Goal: Information Seeking & Learning: Learn about a topic

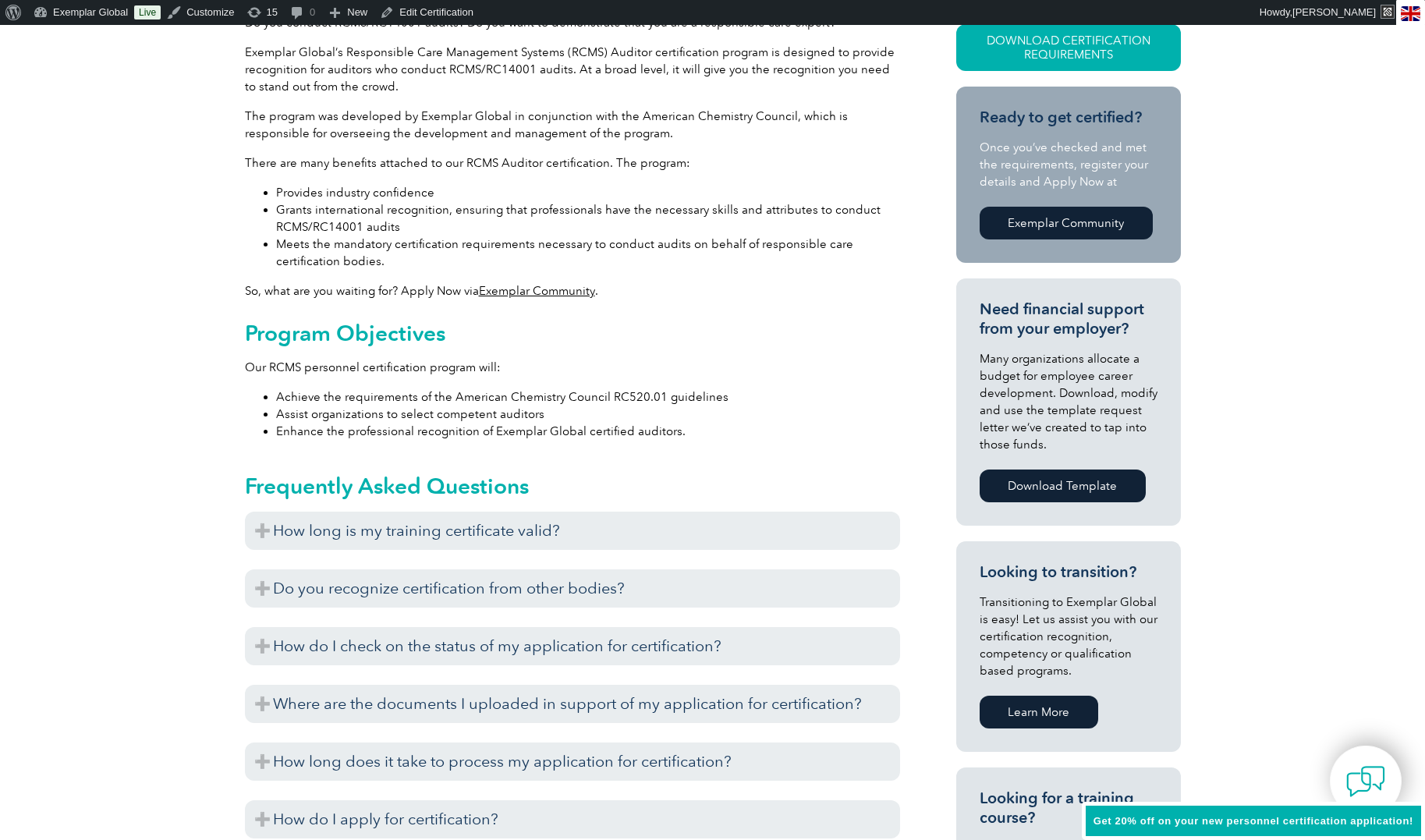
scroll to position [1895, 0]
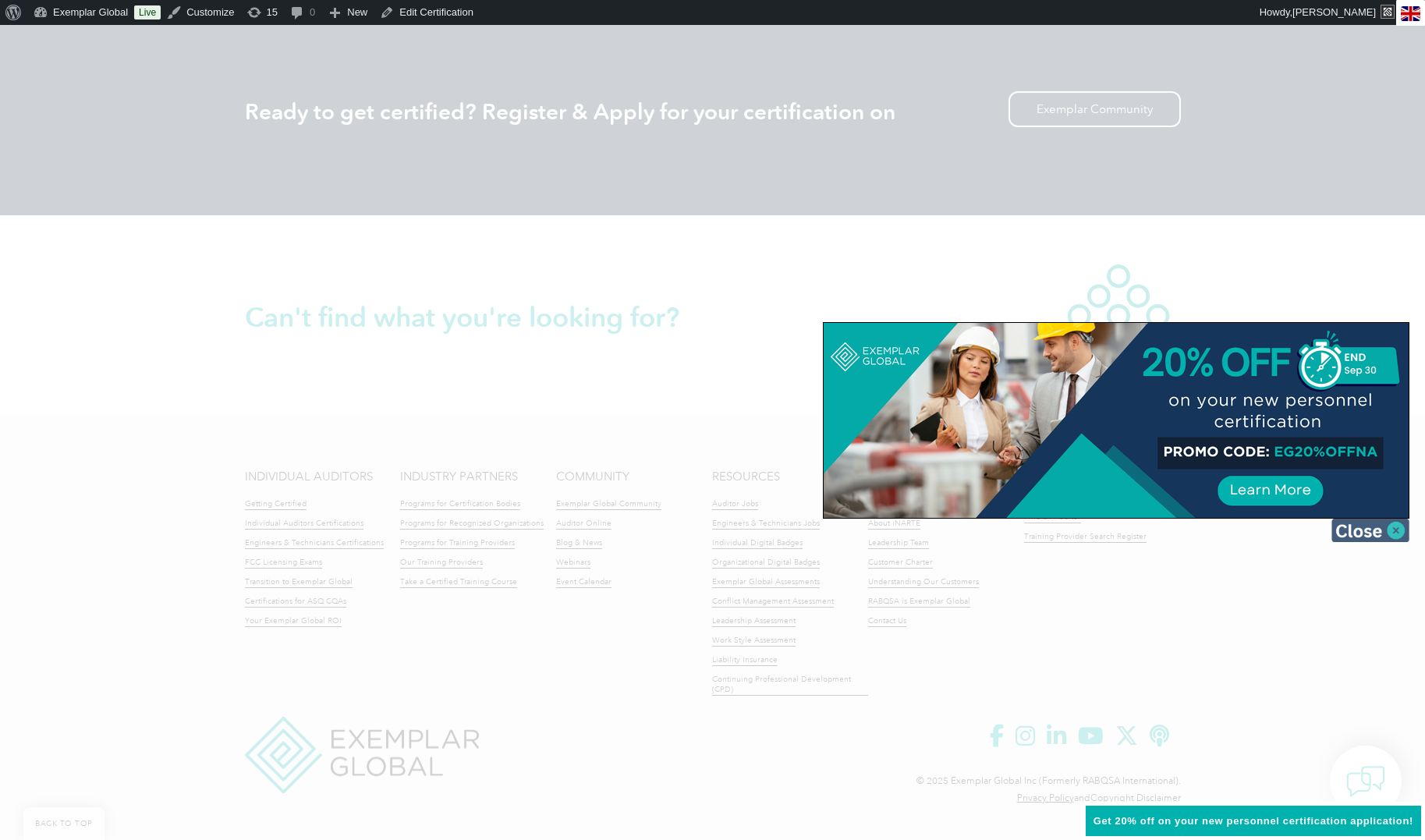
click at [1360, 531] on img at bounding box center [1371, 531] width 78 height 23
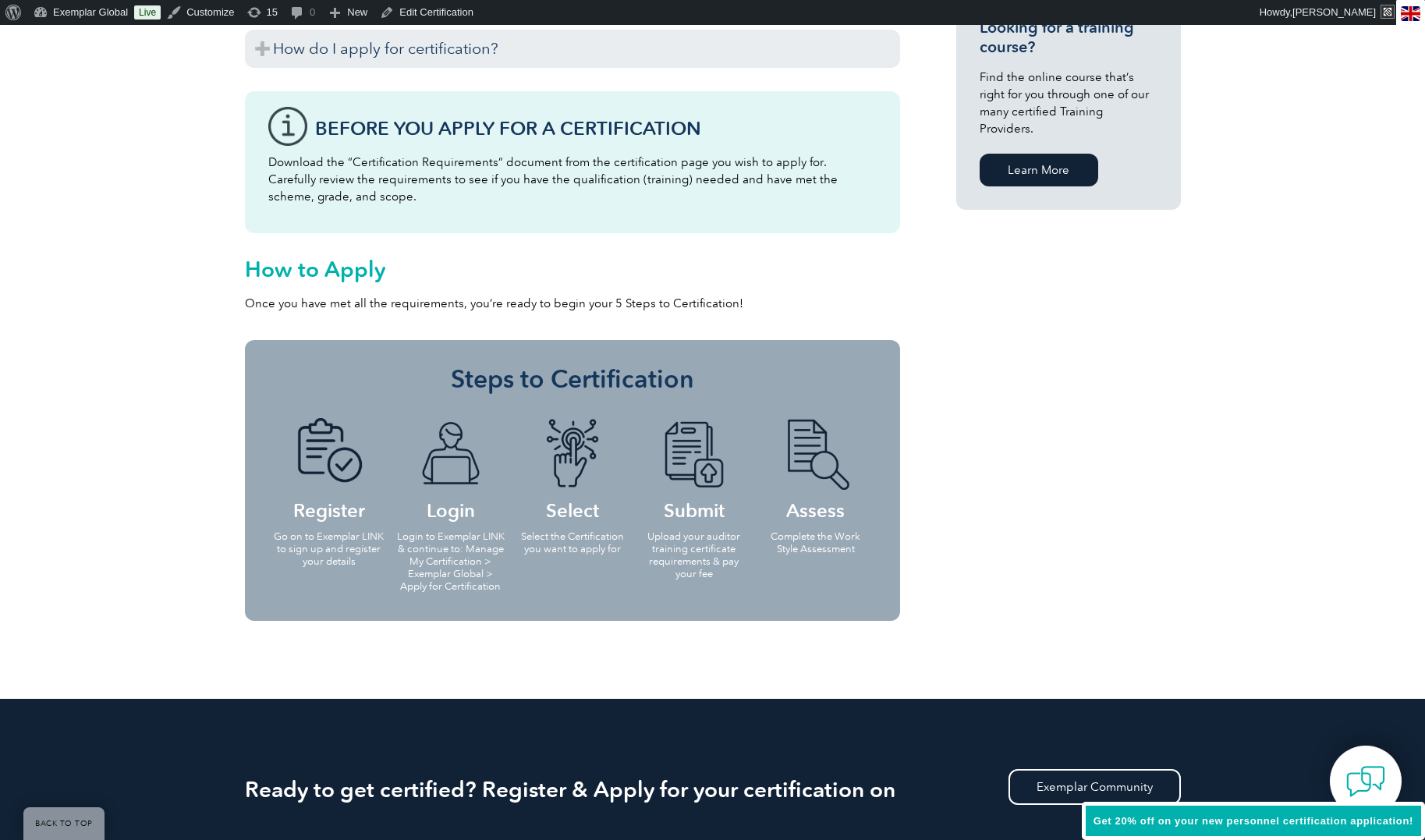
scroll to position [1212, 0]
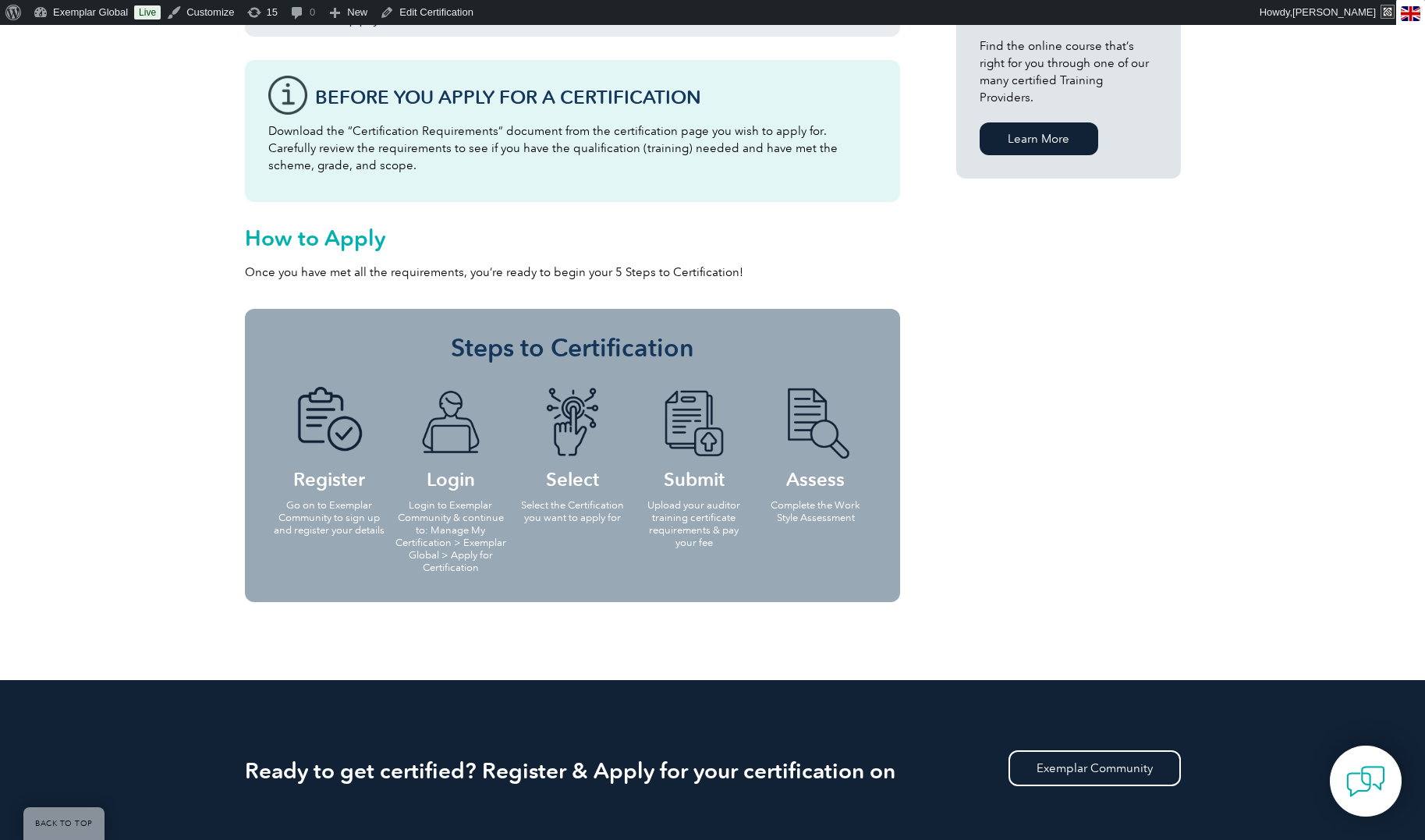
scroll to position [1212, 0]
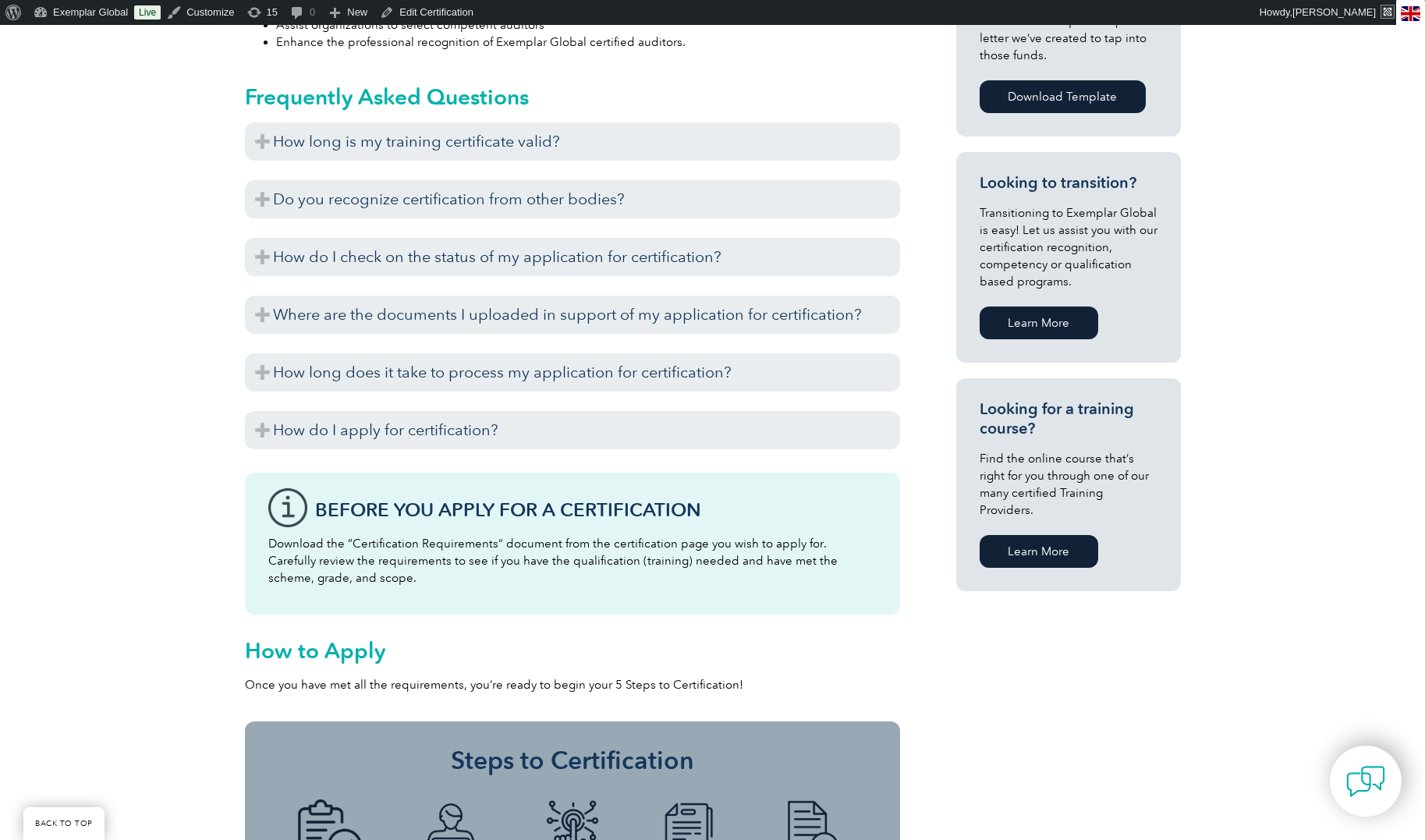
scroll to position [598, 0]
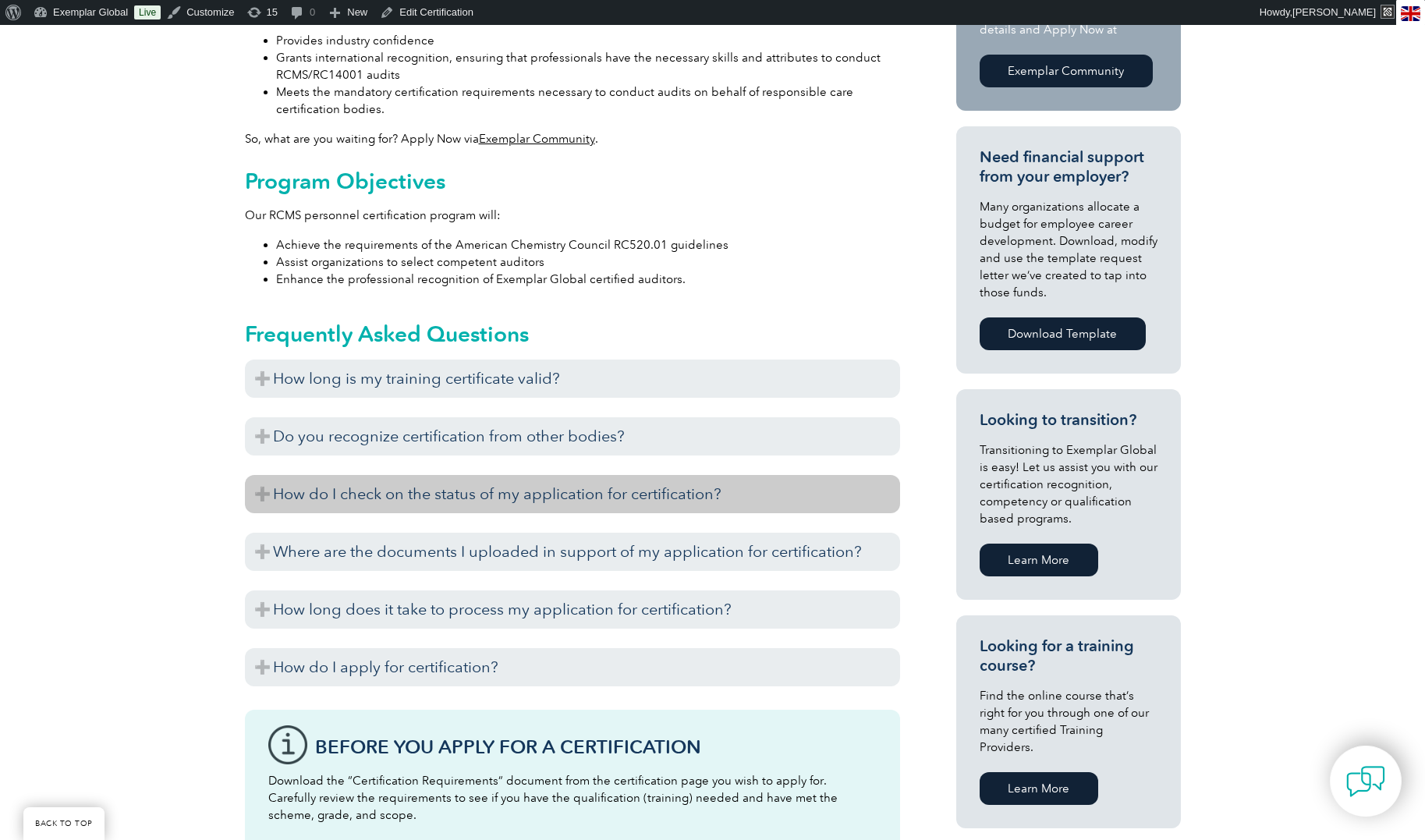
click at [499, 497] on h3 "How do I check on the status of my application for certification?" at bounding box center [572, 494] width 656 height 38
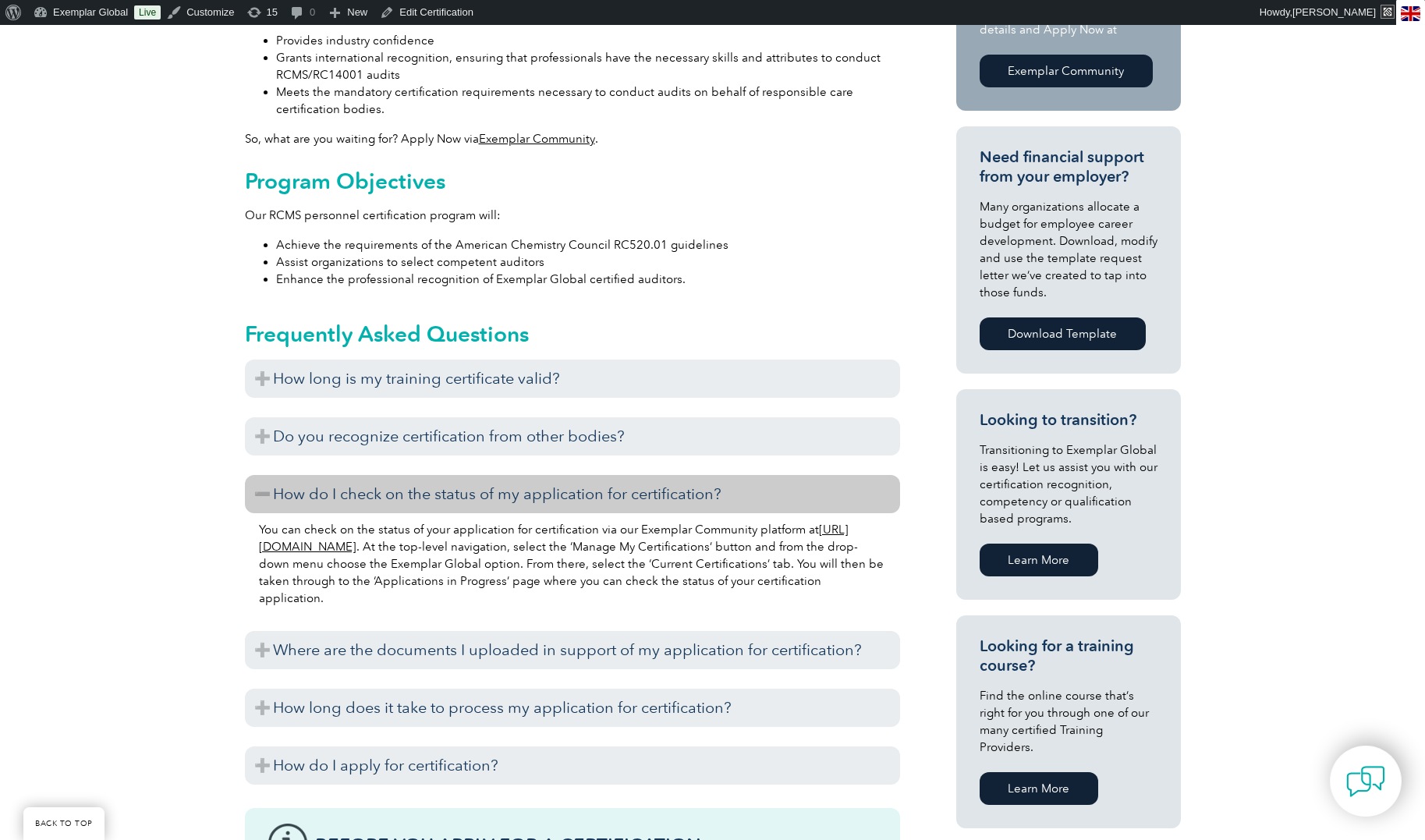
click at [499, 497] on h3 "How do I check on the status of my application for certification?" at bounding box center [572, 494] width 656 height 38
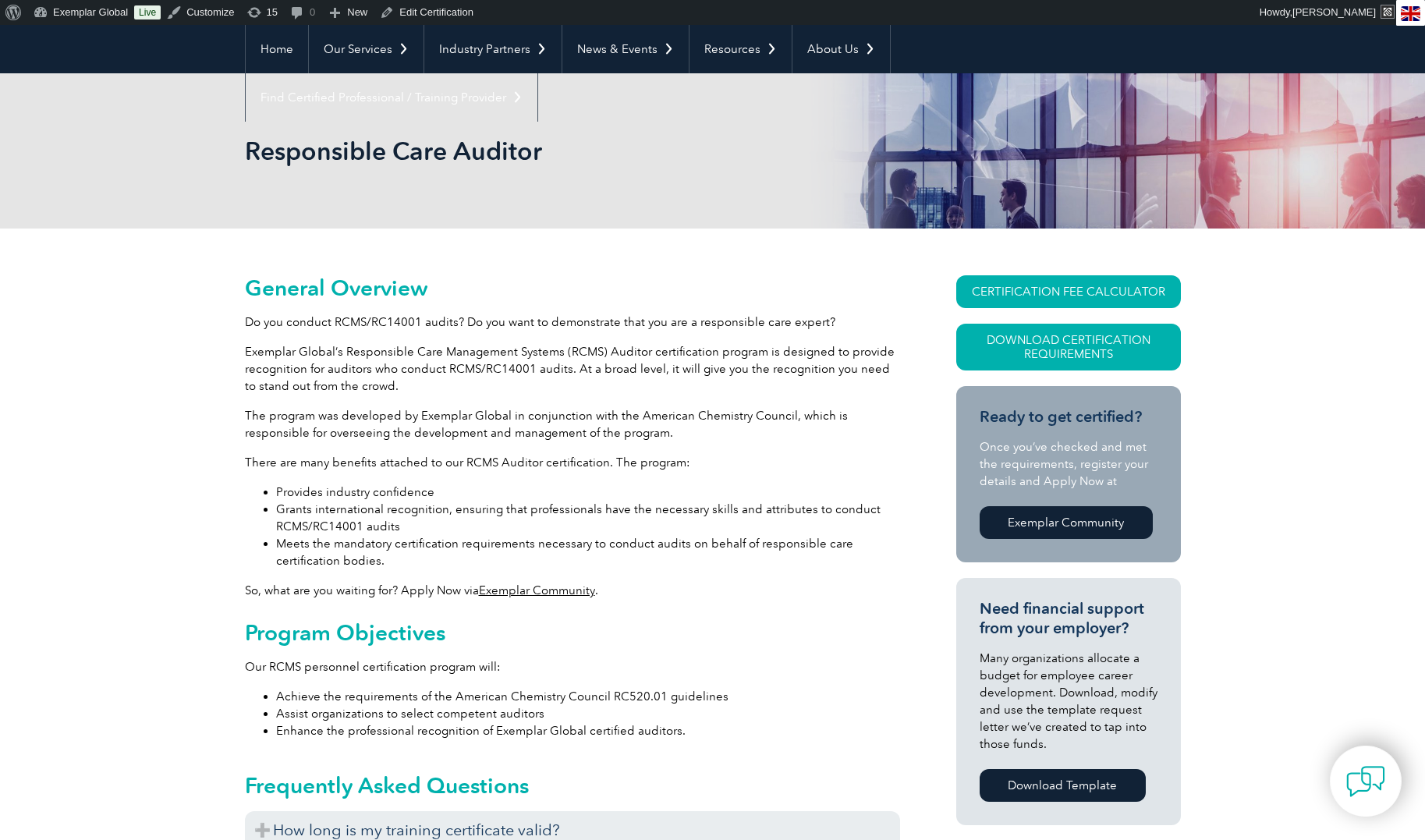
scroll to position [0, 0]
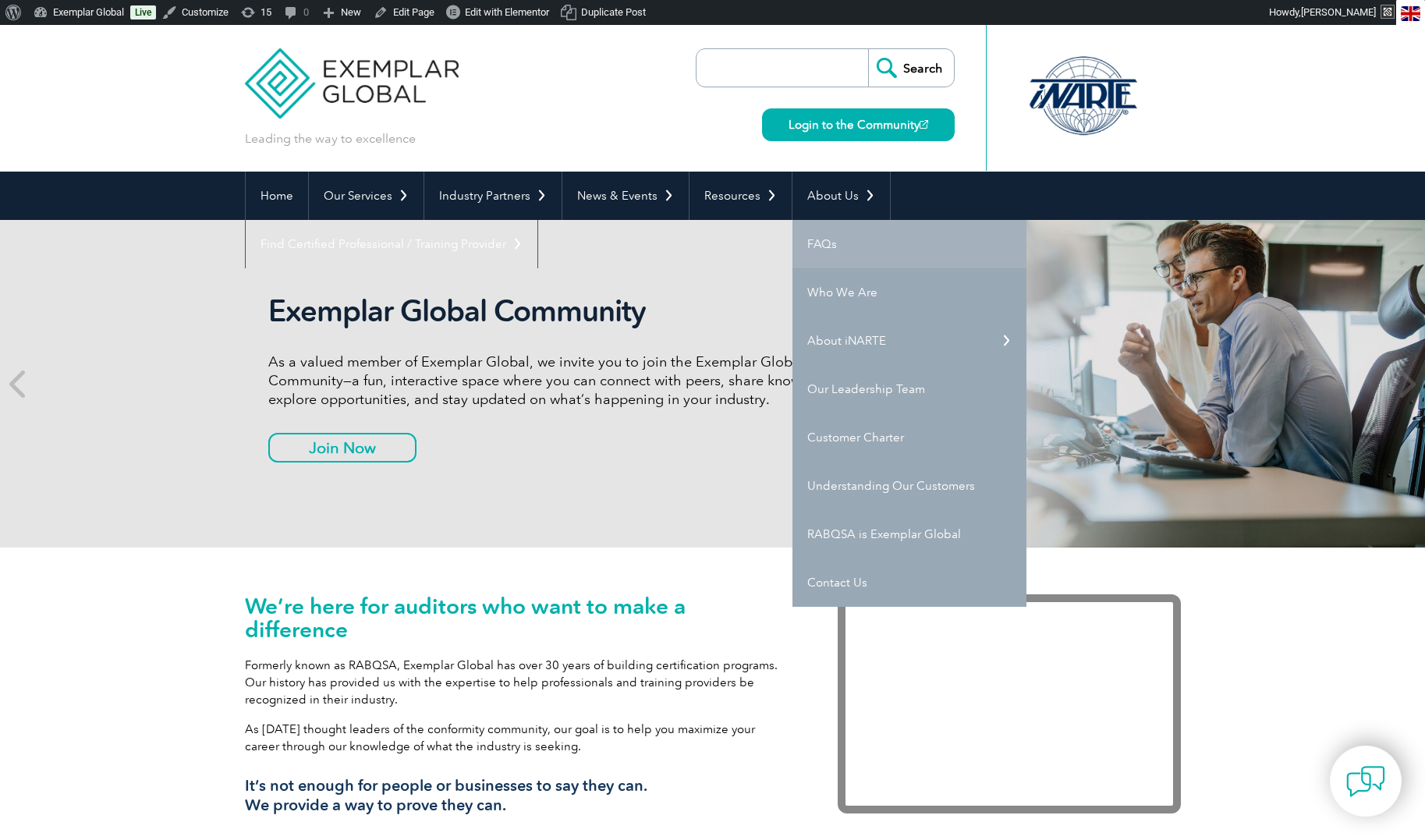
click at [831, 245] on link "FAQs" at bounding box center [909, 244] width 234 height 48
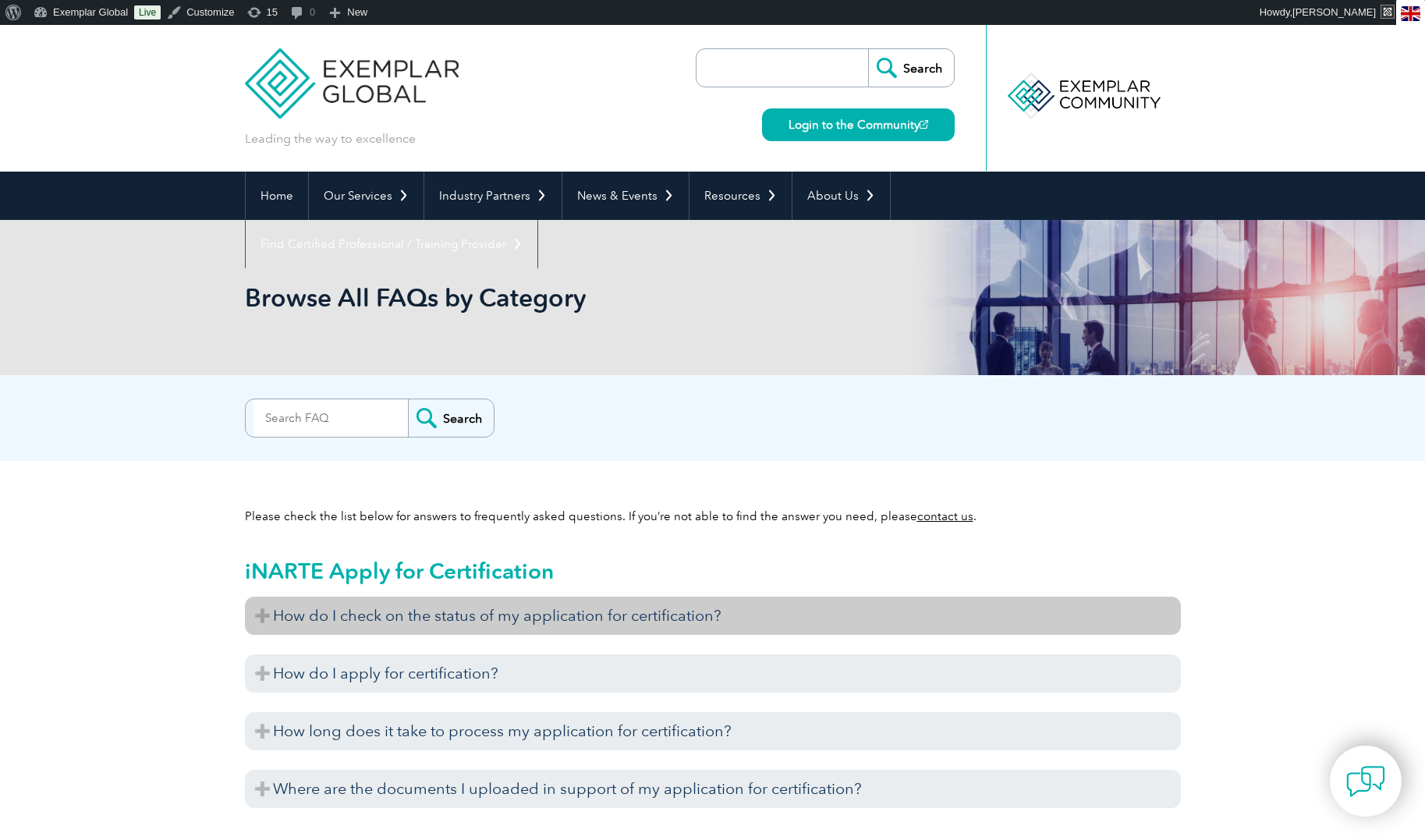
click at [434, 617] on h3 "How do I check on the status of my application for certification?" at bounding box center [712, 615] width 936 height 38
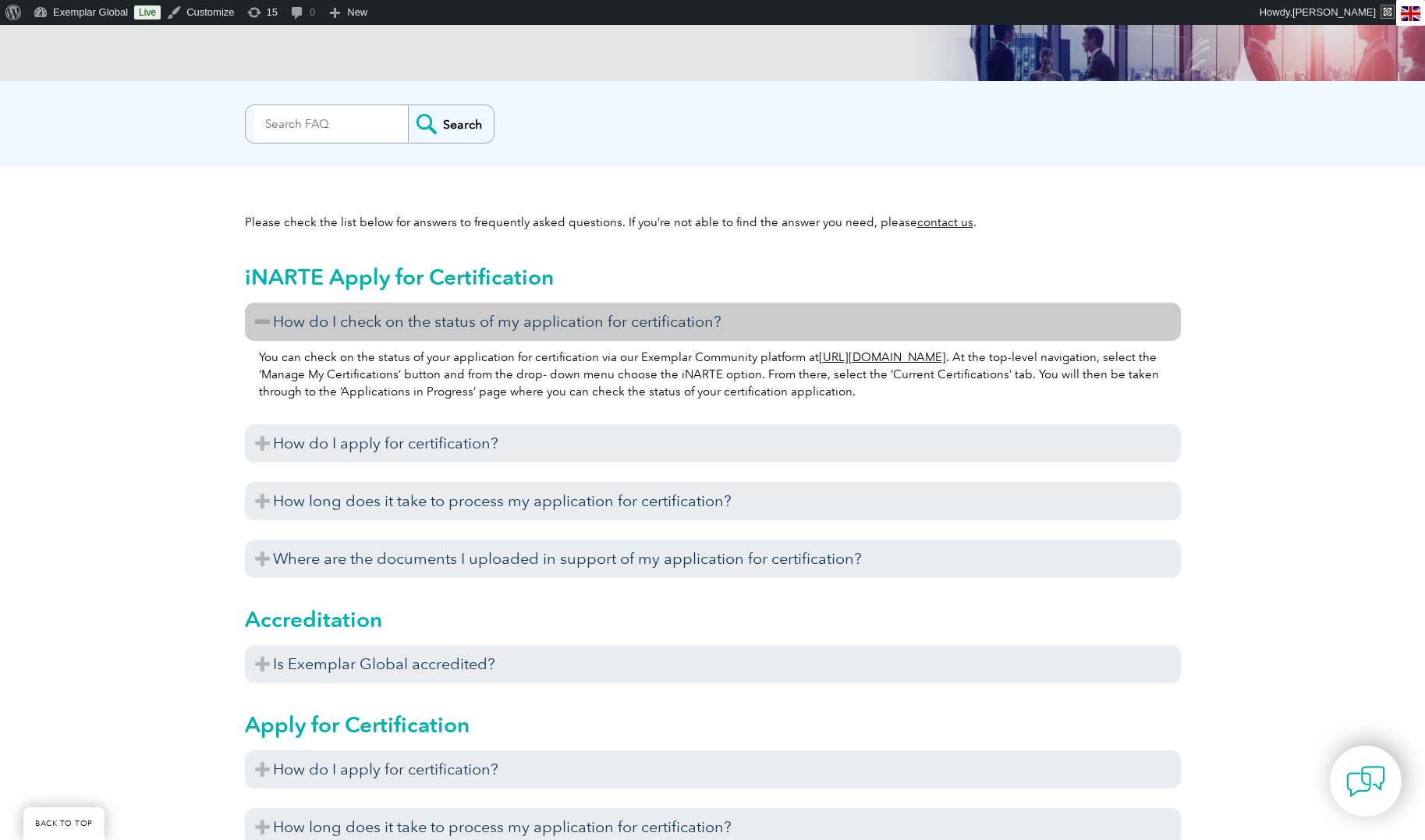
scroll to position [289, 0]
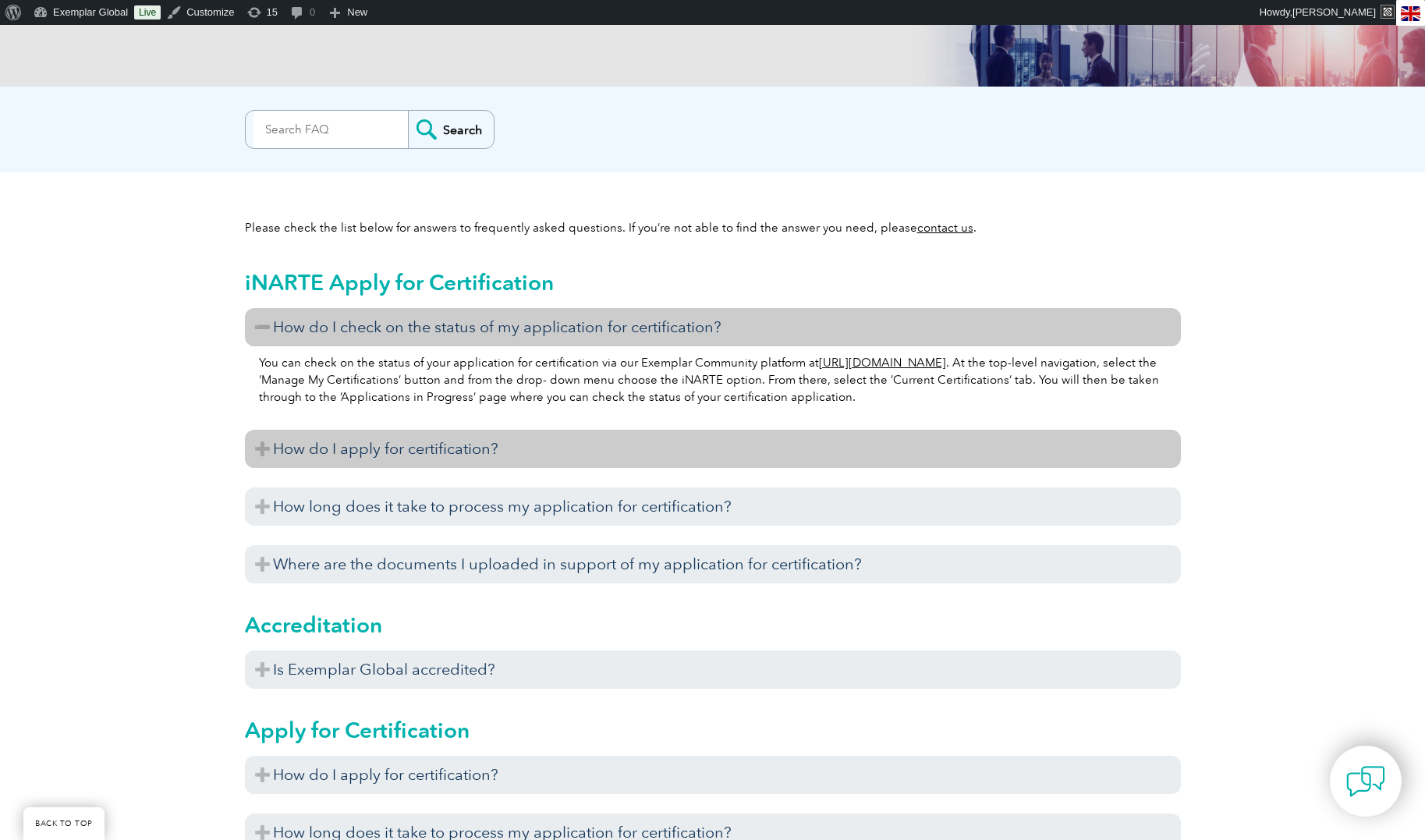
click at [503, 447] on h3 "How do I apply for certification?" at bounding box center [712, 449] width 936 height 38
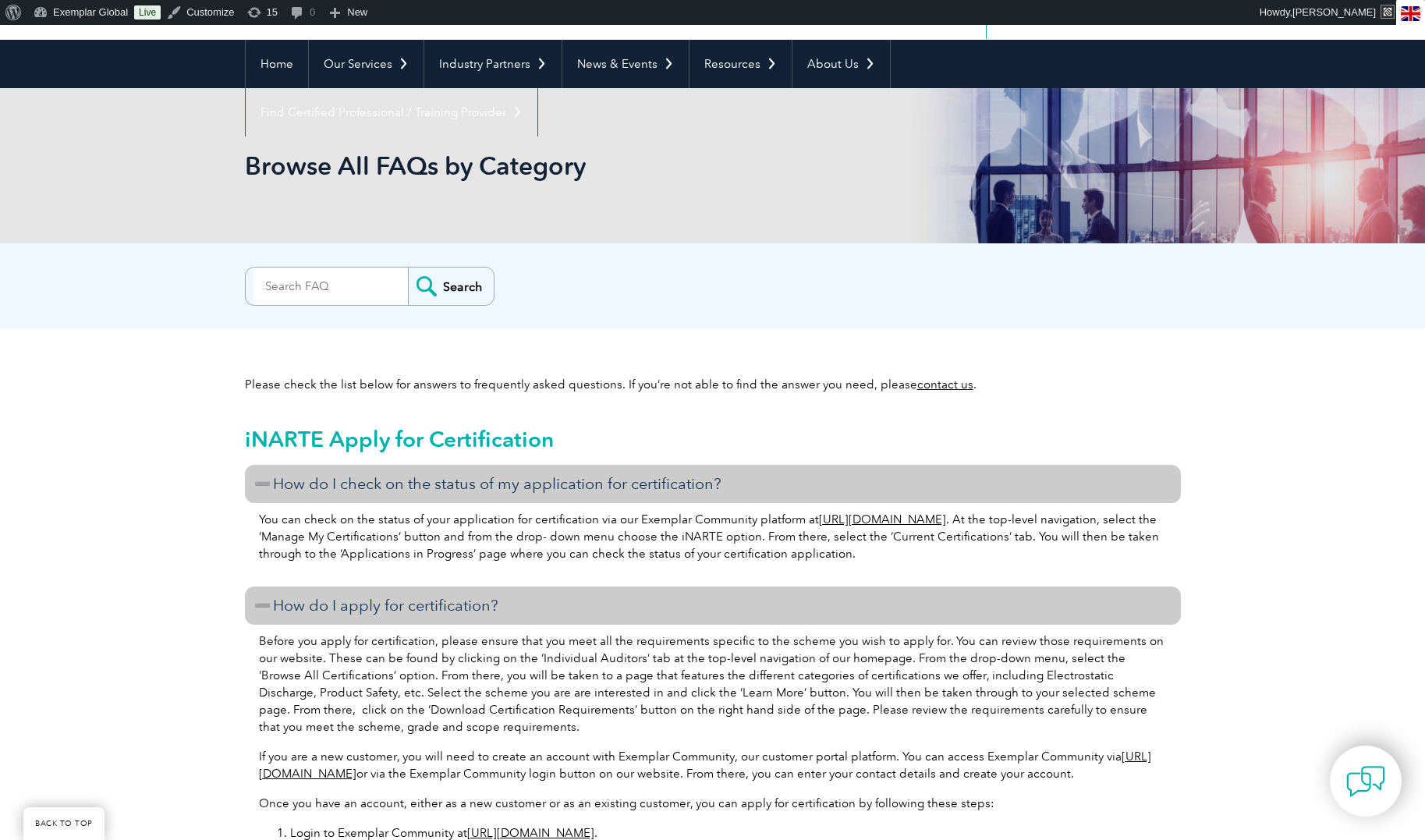
scroll to position [0, 0]
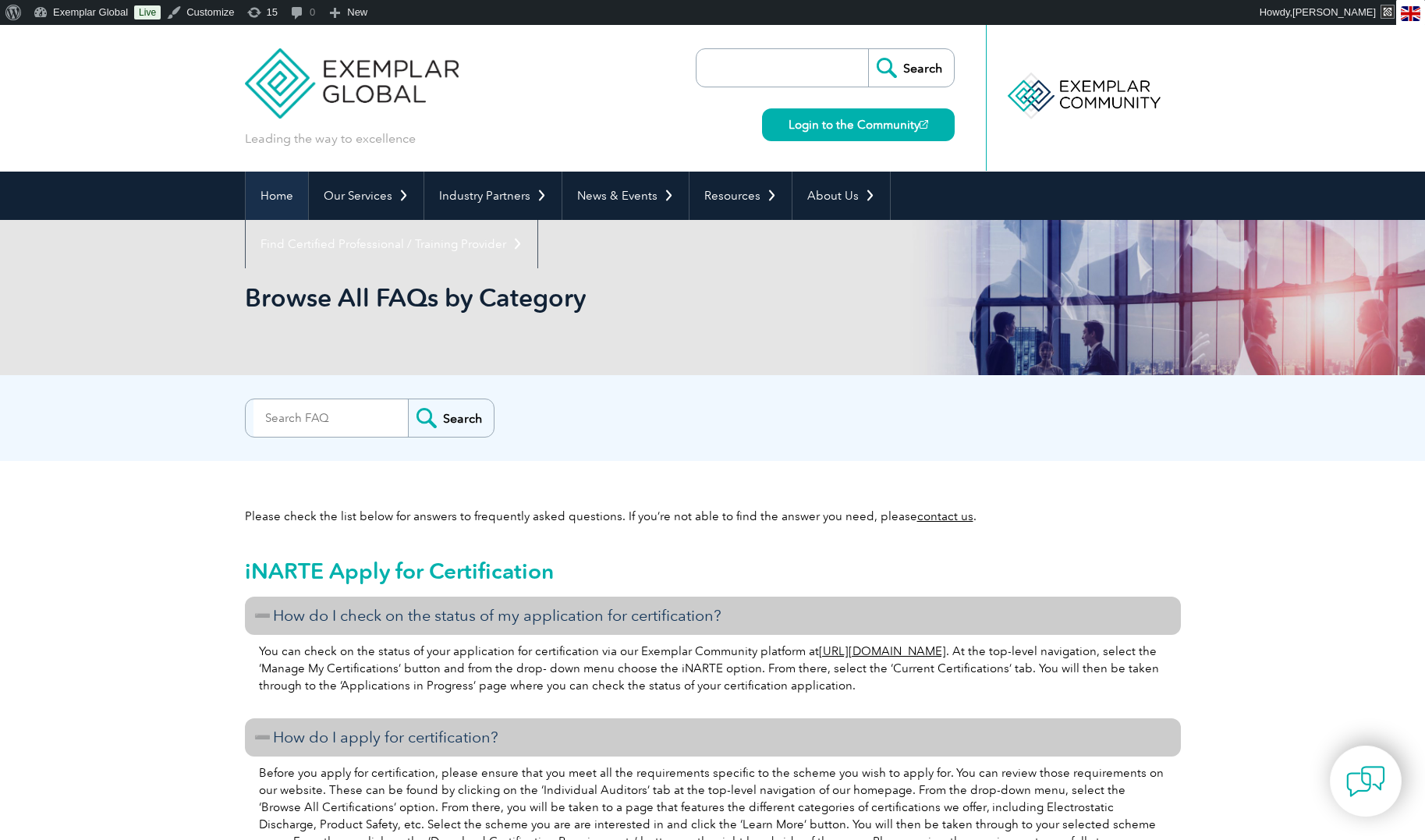
click at [270, 194] on link "Home" at bounding box center [276, 195] width 62 height 48
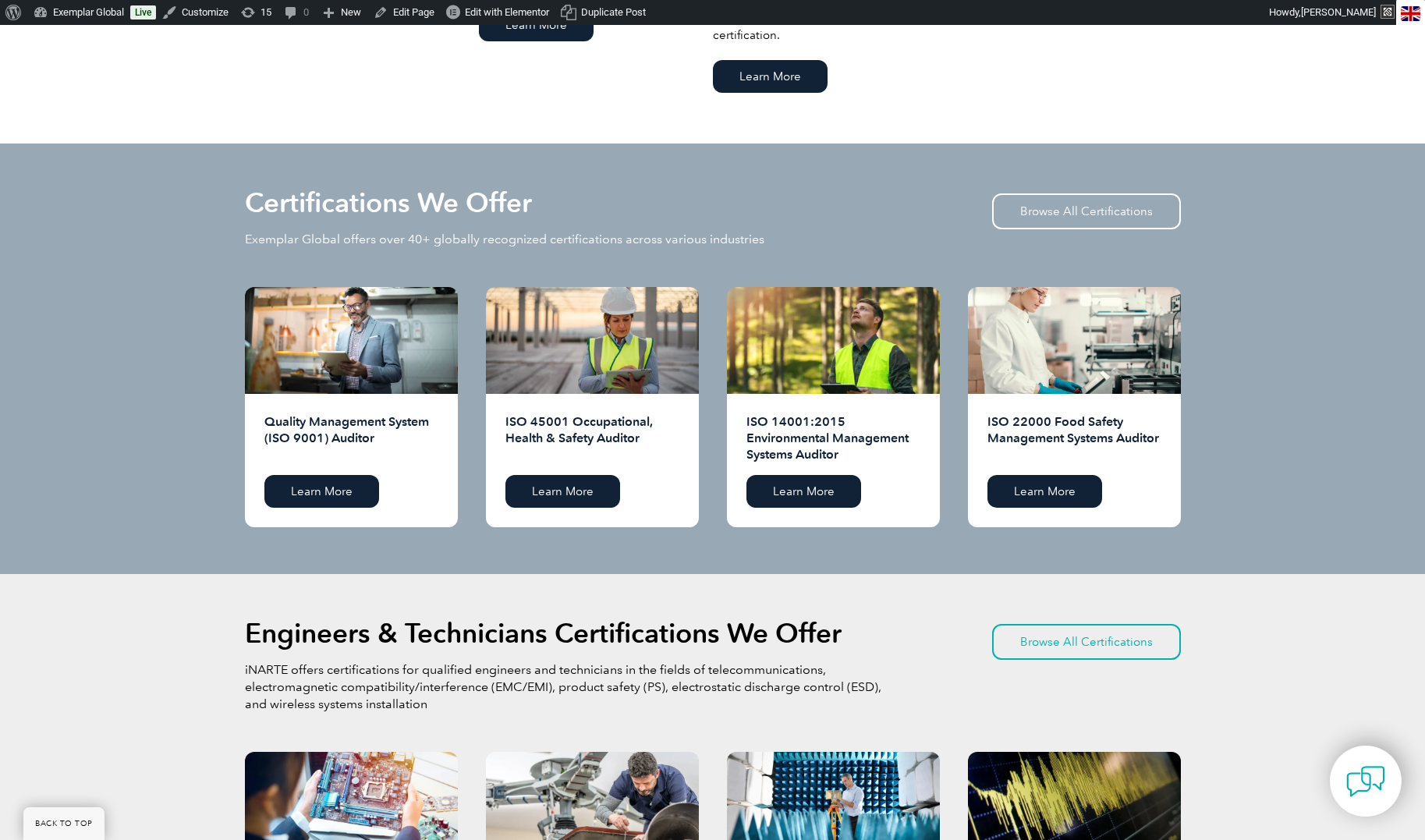
scroll to position [1436, 0]
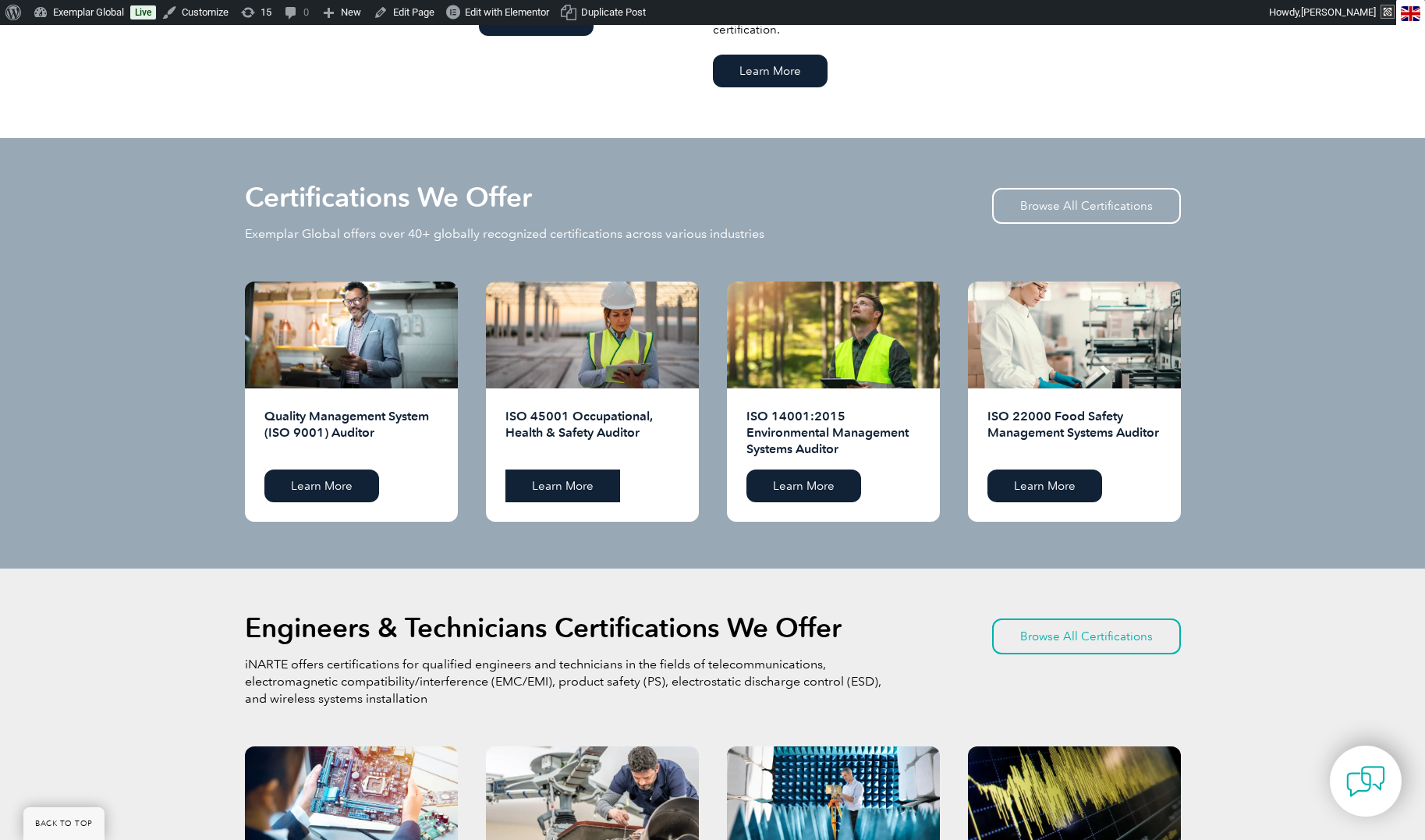
click at [576, 484] on link "Learn More" at bounding box center [563, 486] width 115 height 32
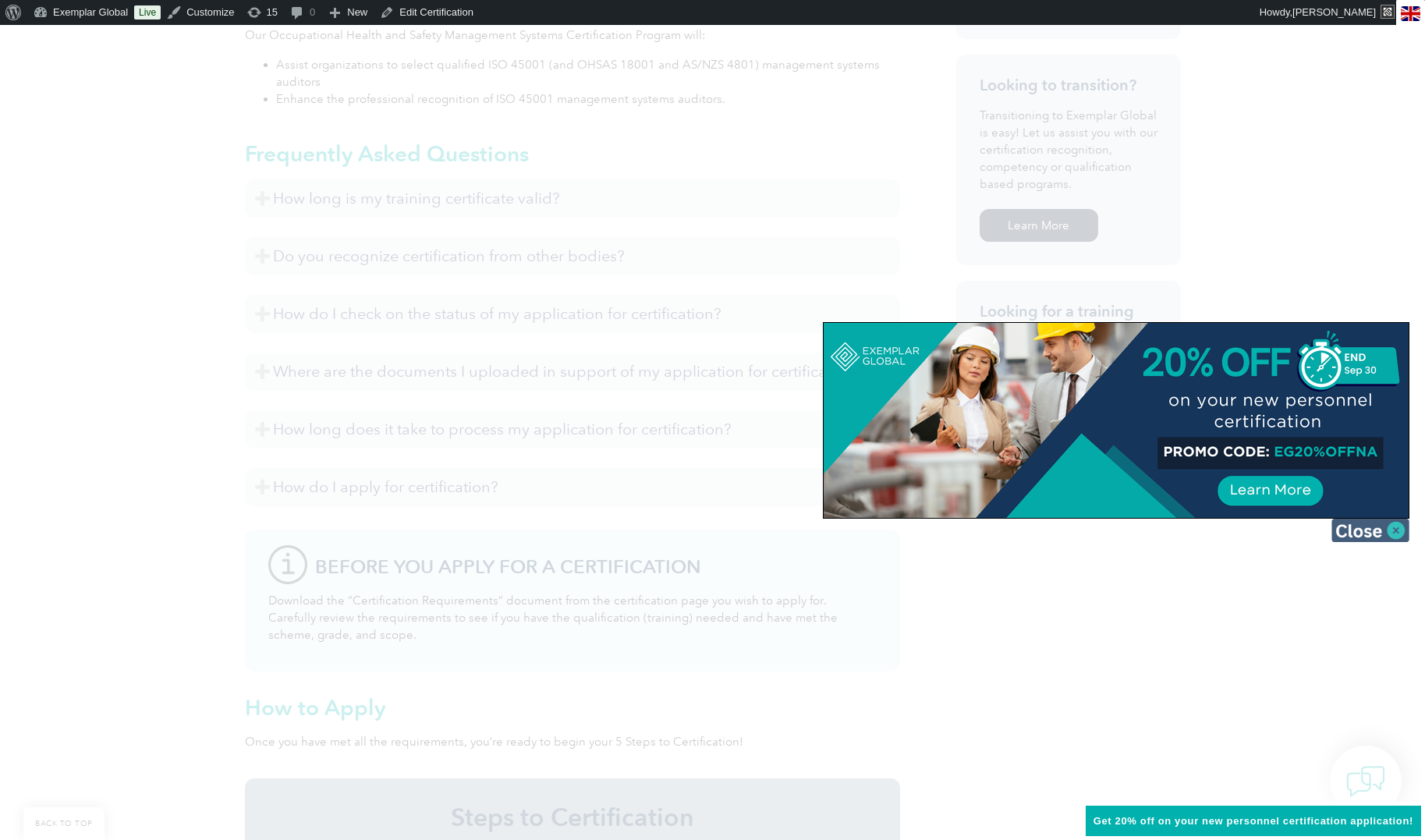
scroll to position [919, 0]
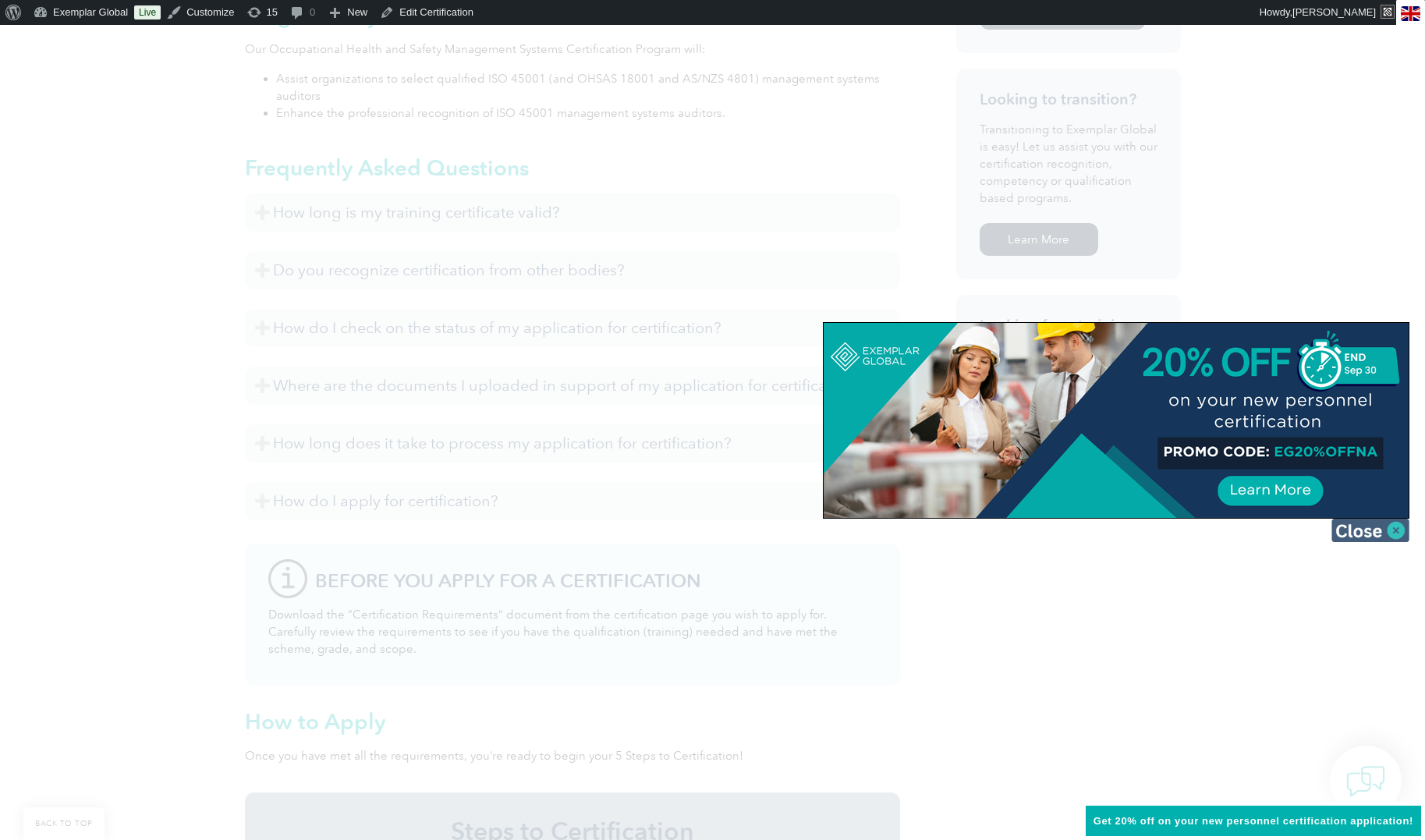
click at [1360, 531] on img at bounding box center [1371, 531] width 78 height 23
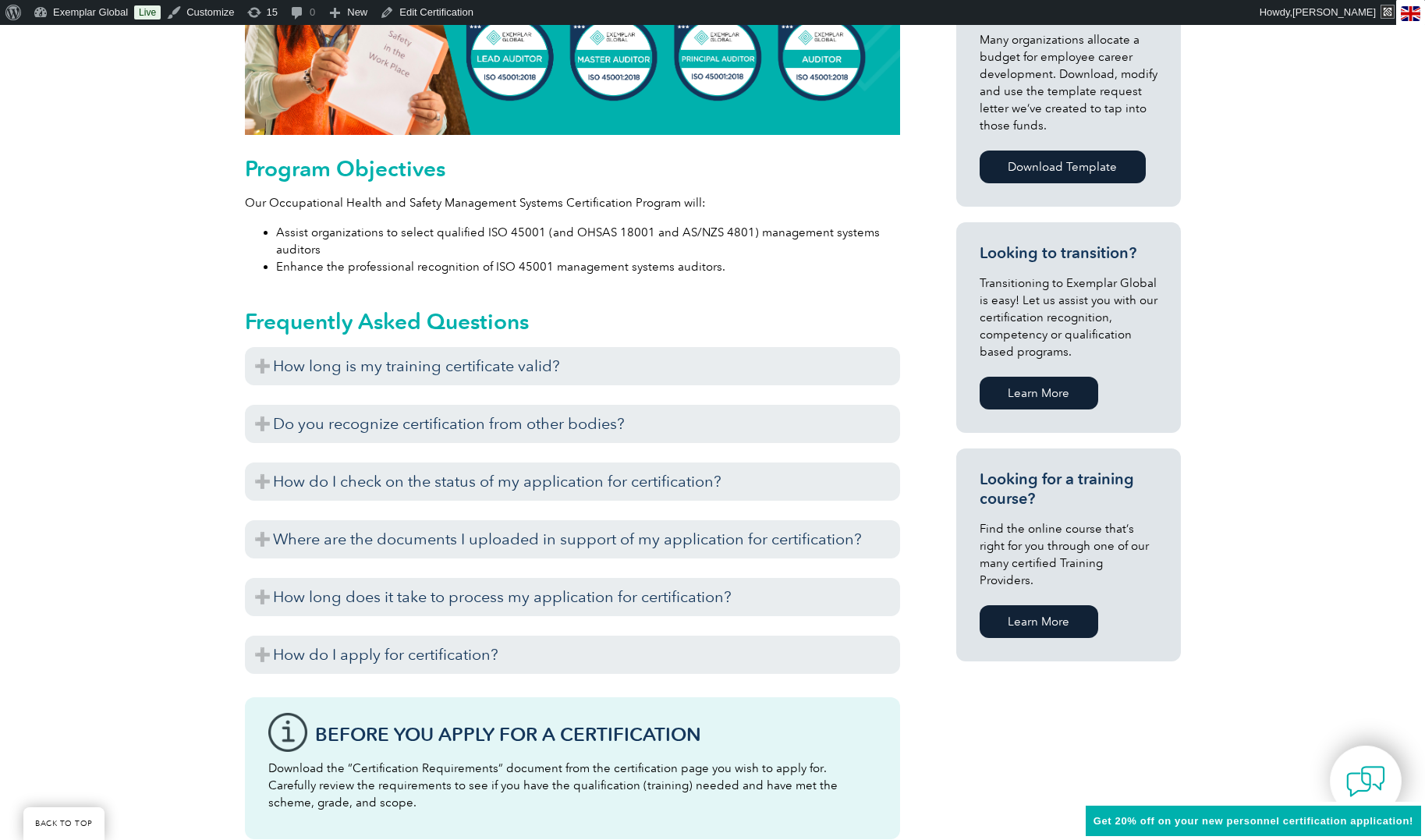
scroll to position [762, 0]
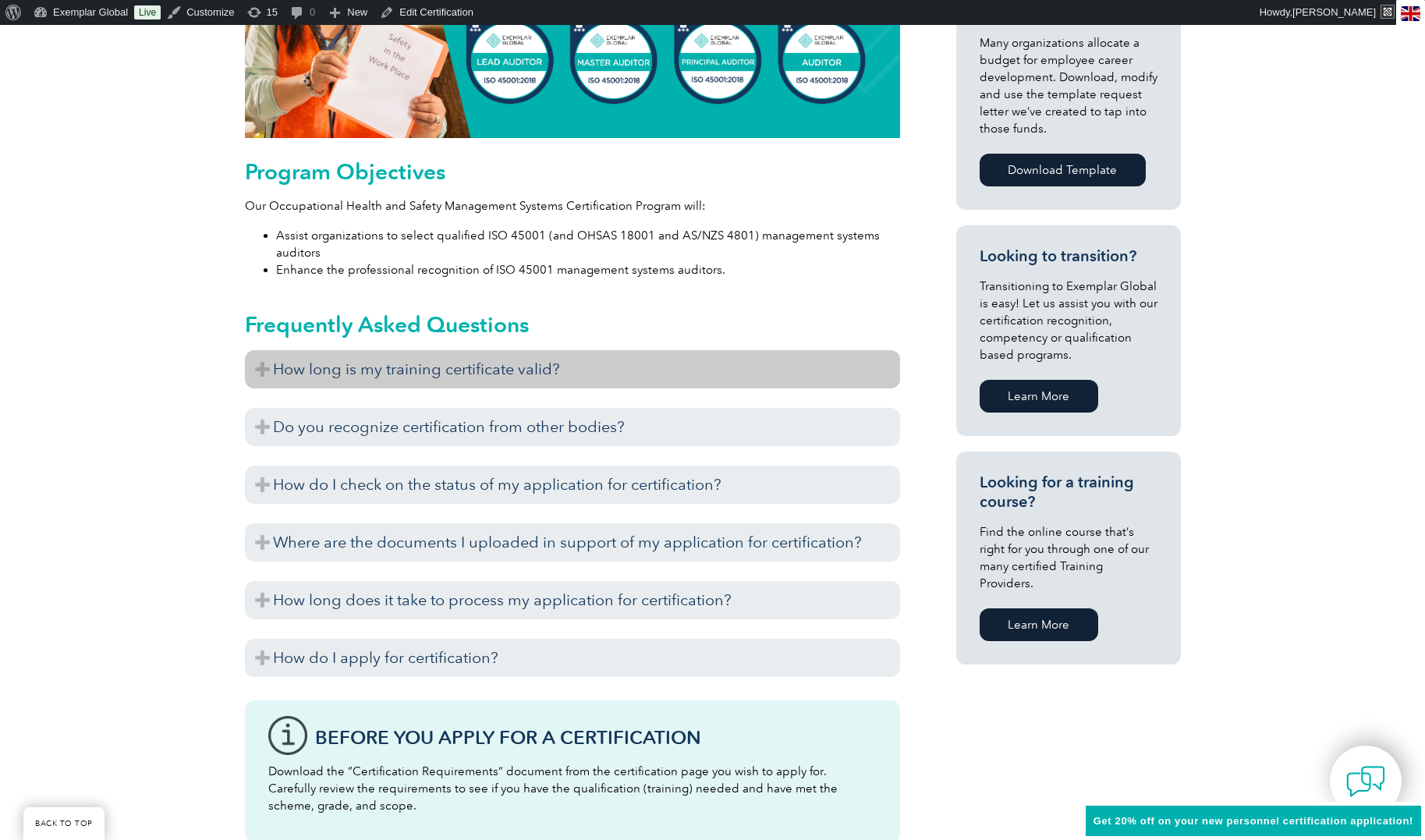
click at [439, 373] on h3 "How long is my training certificate valid?" at bounding box center [572, 369] width 656 height 38
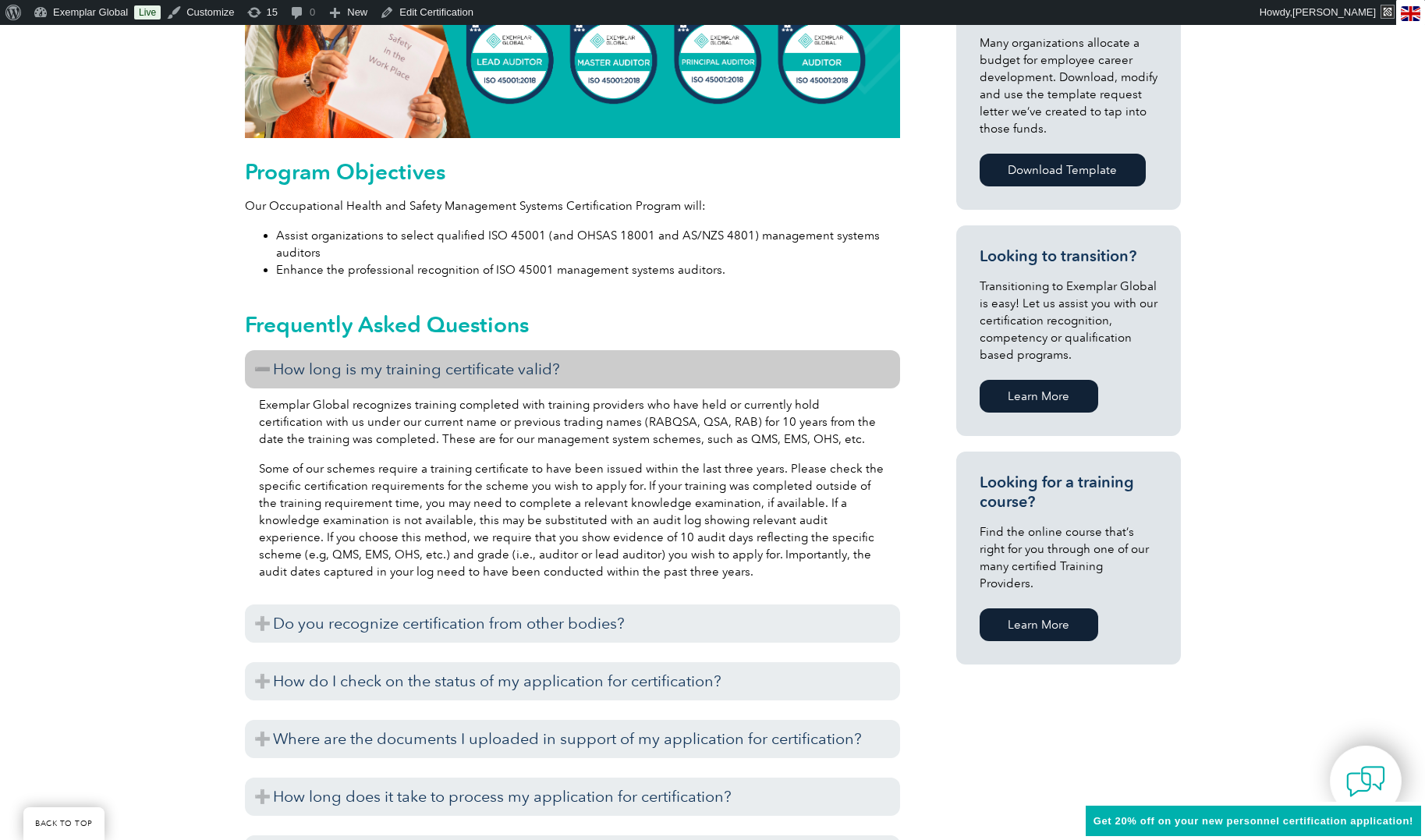
click at [439, 373] on h3 "How long is my training certificate valid?" at bounding box center [572, 369] width 656 height 38
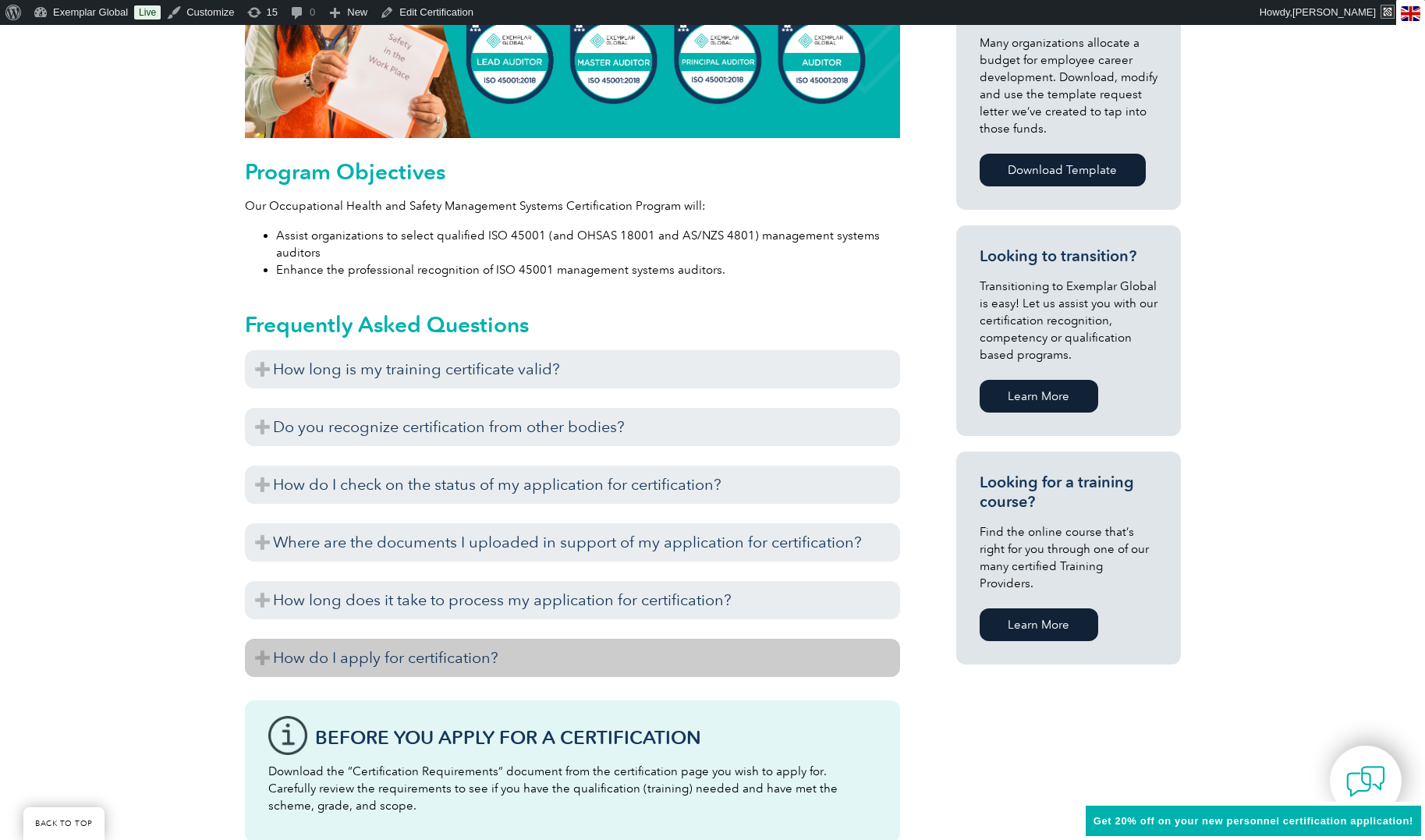
click at [457, 655] on h3 "How do I apply for certification?" at bounding box center [572, 658] width 656 height 38
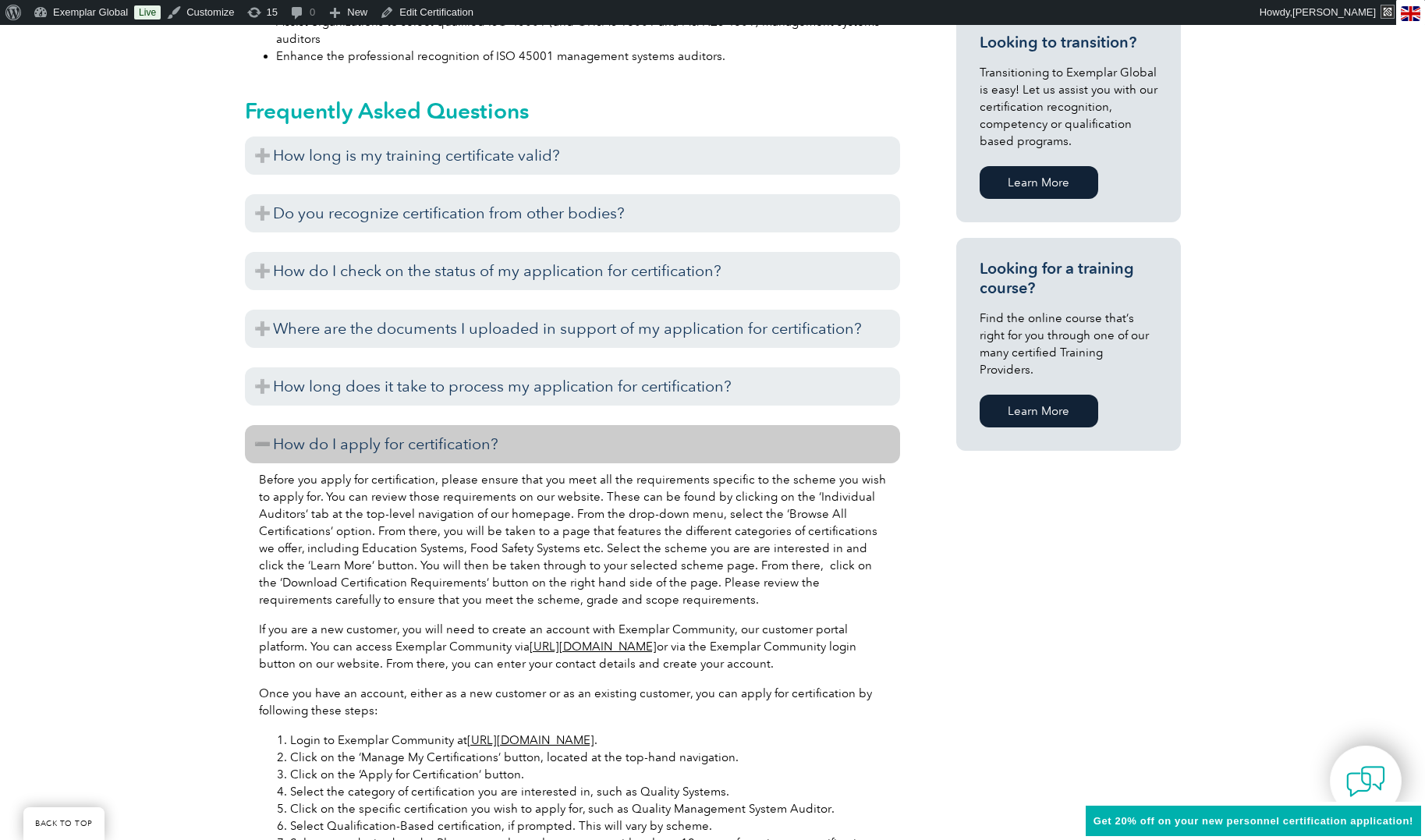
scroll to position [985, 0]
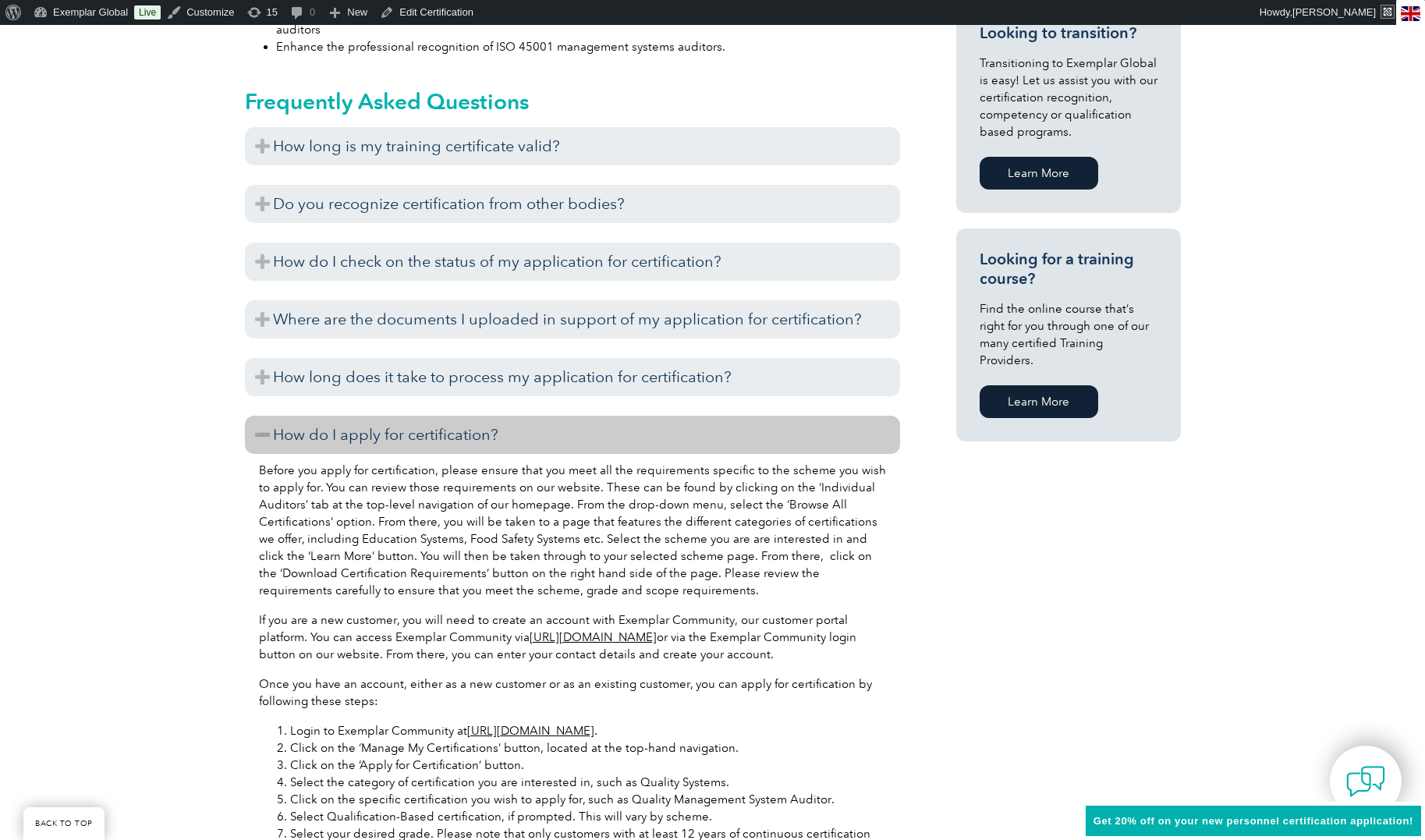
click at [399, 435] on h3 "How do I apply for certification?" at bounding box center [572, 435] width 656 height 38
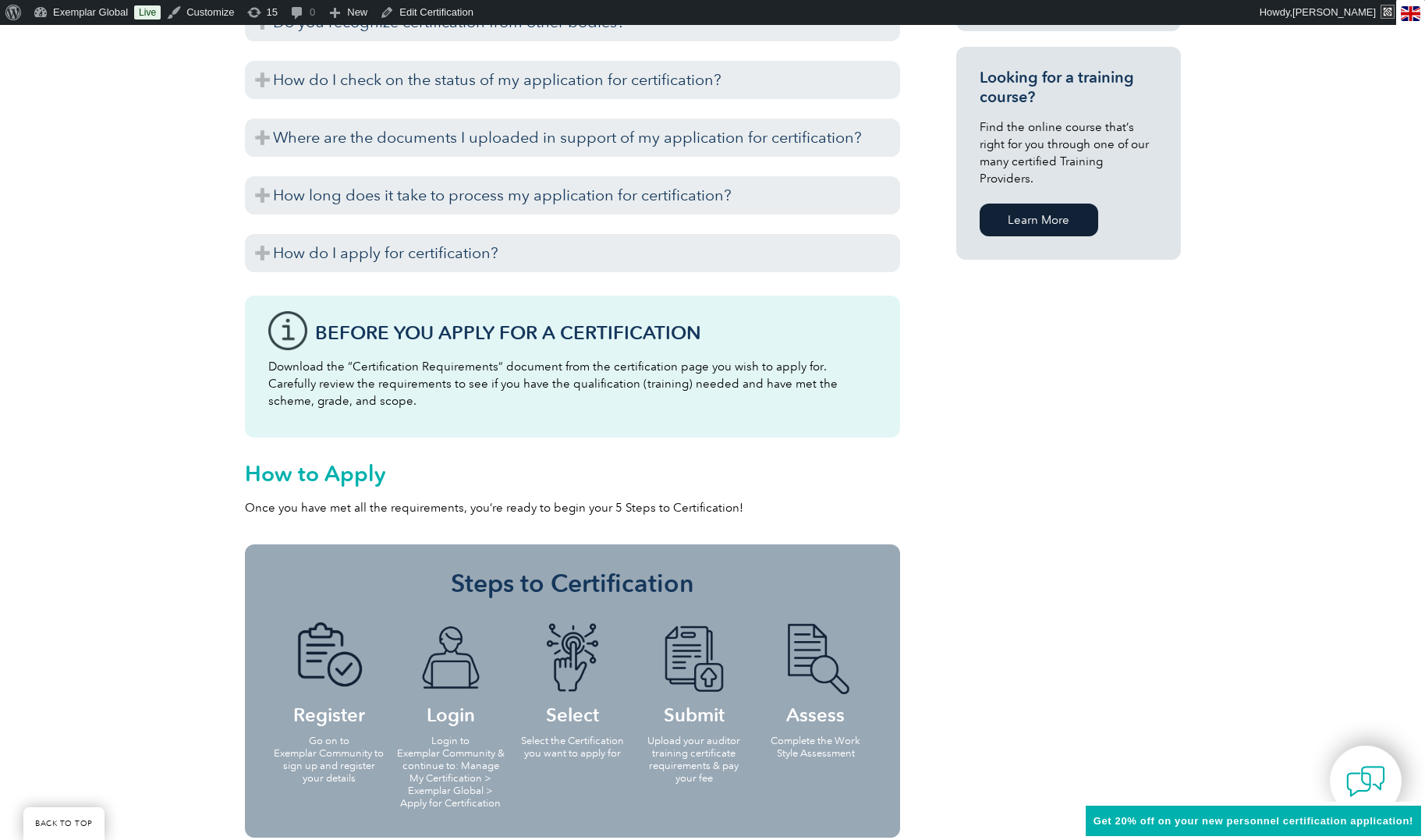
scroll to position [0, 0]
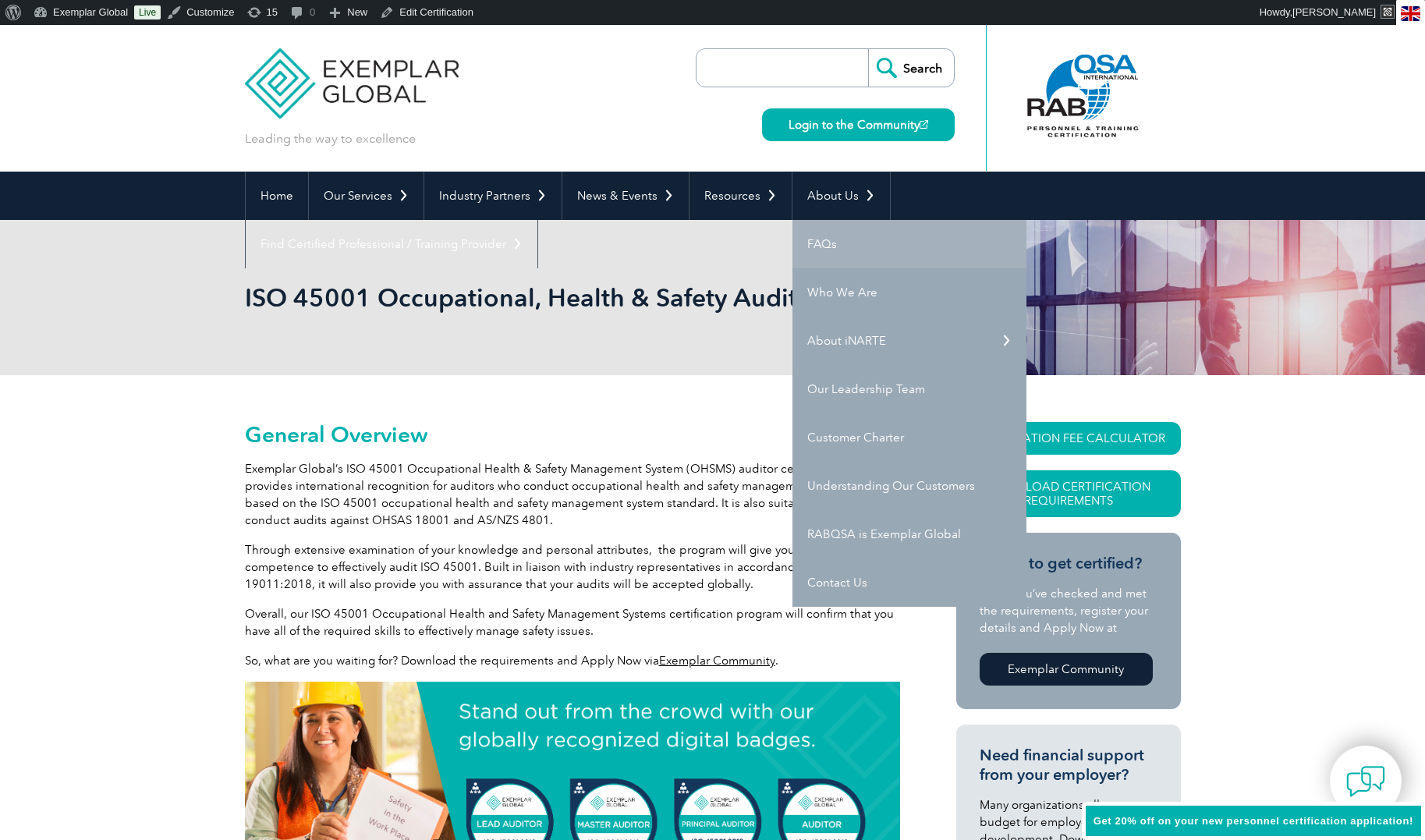
click at [815, 242] on link "FAQs" at bounding box center [909, 244] width 234 height 48
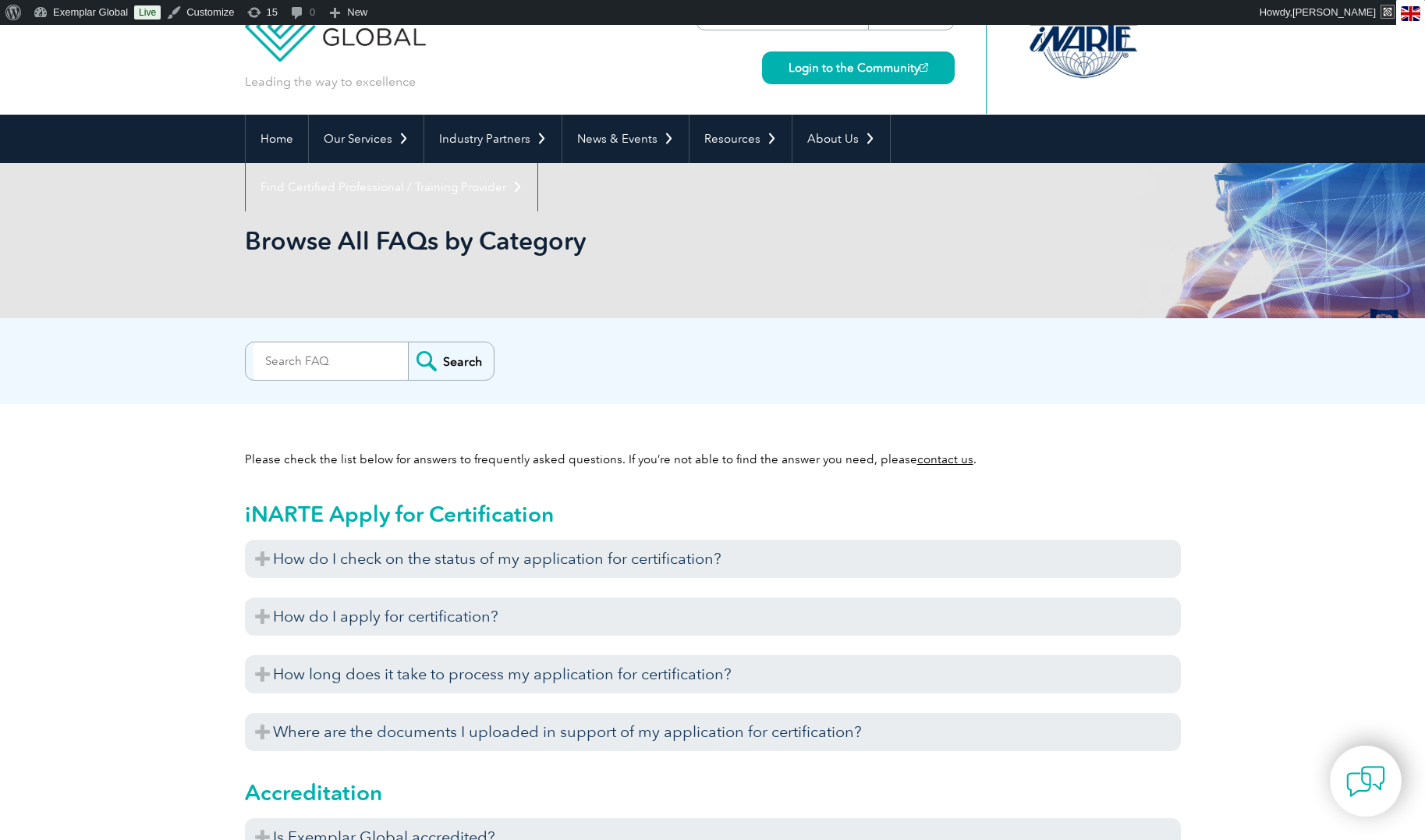
scroll to position [58, 0]
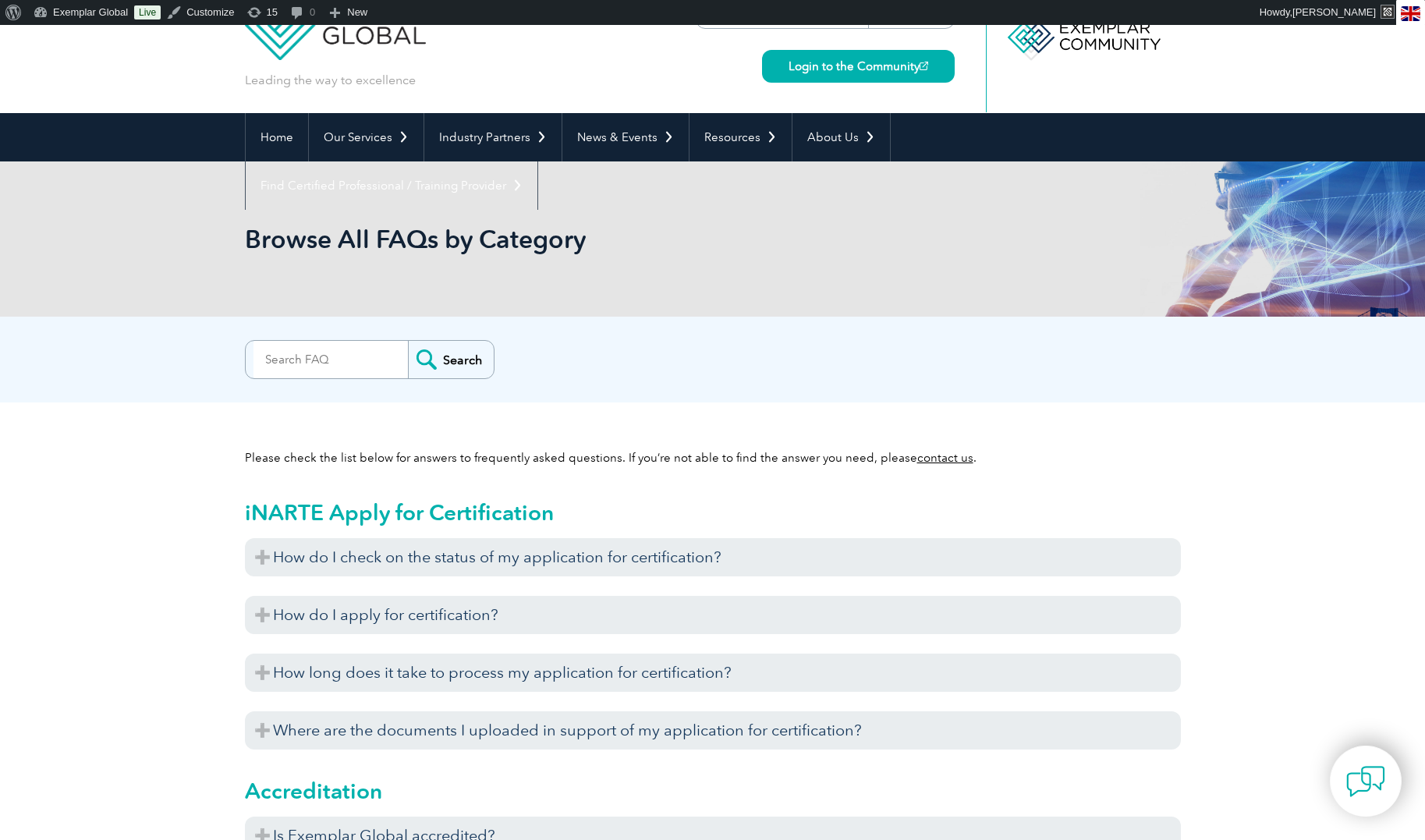
click at [302, 358] on input "search" at bounding box center [331, 359] width 155 height 37
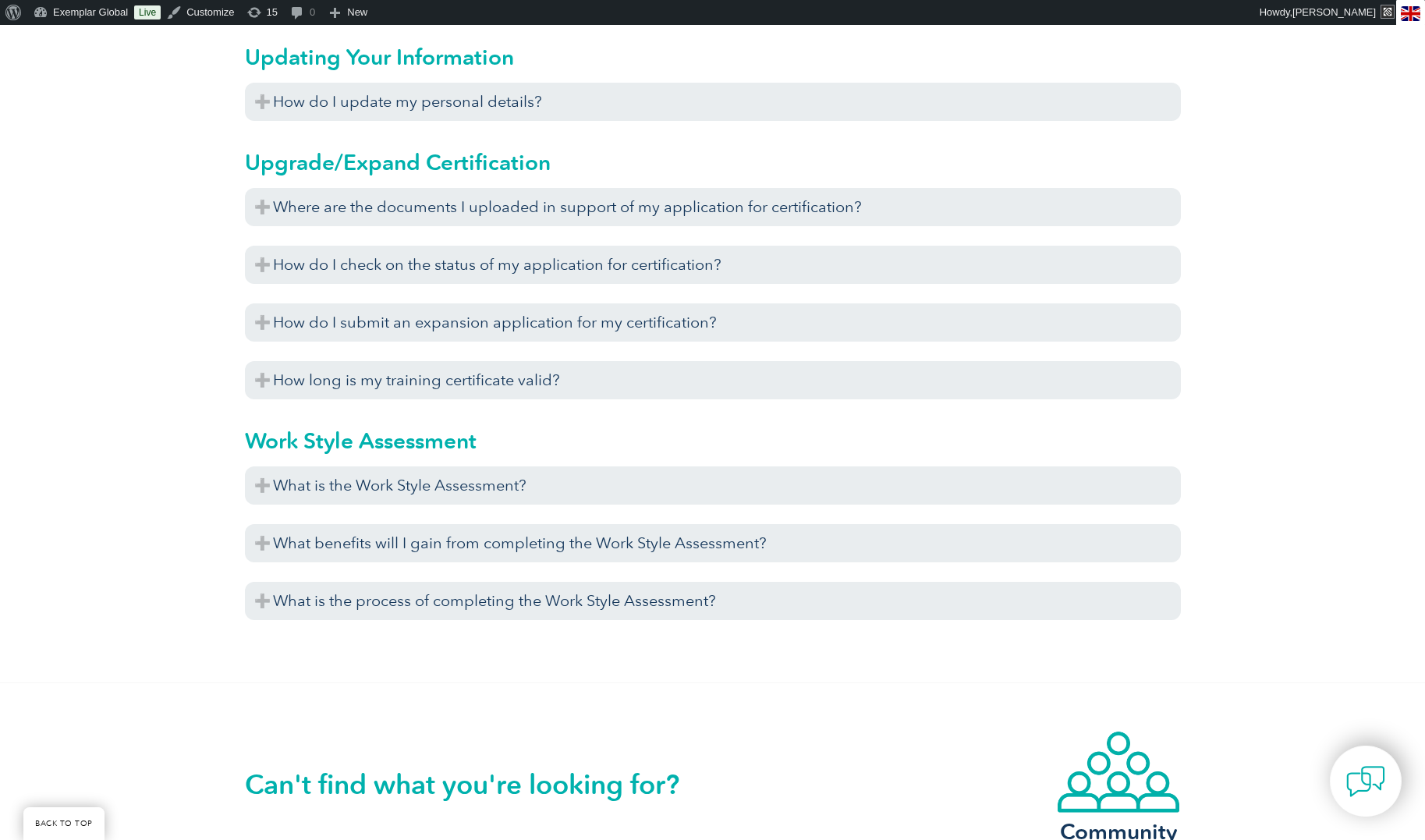
scroll to position [5520, 0]
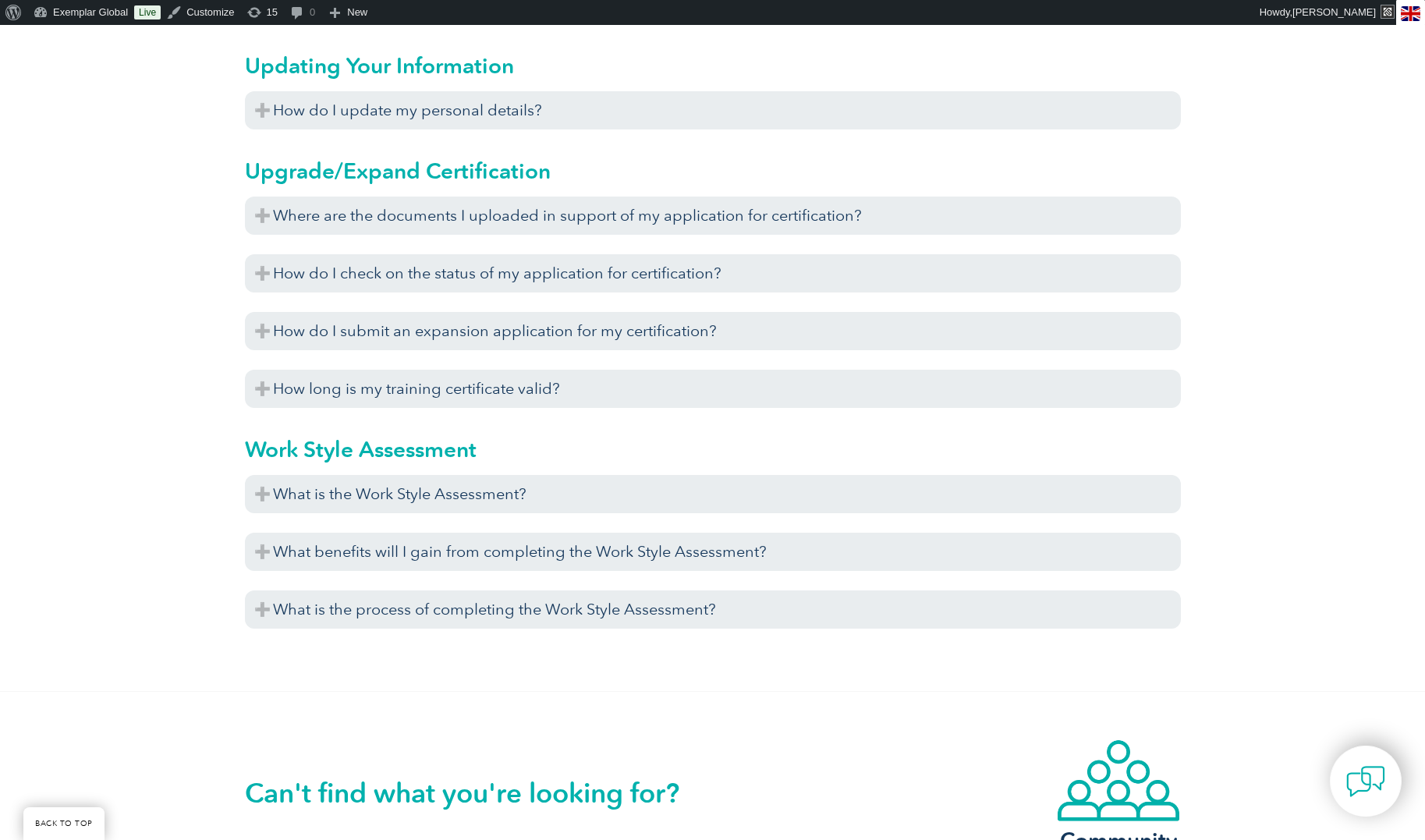
click at [402, 443] on h2 "Work Style Assessment" at bounding box center [712, 449] width 936 height 25
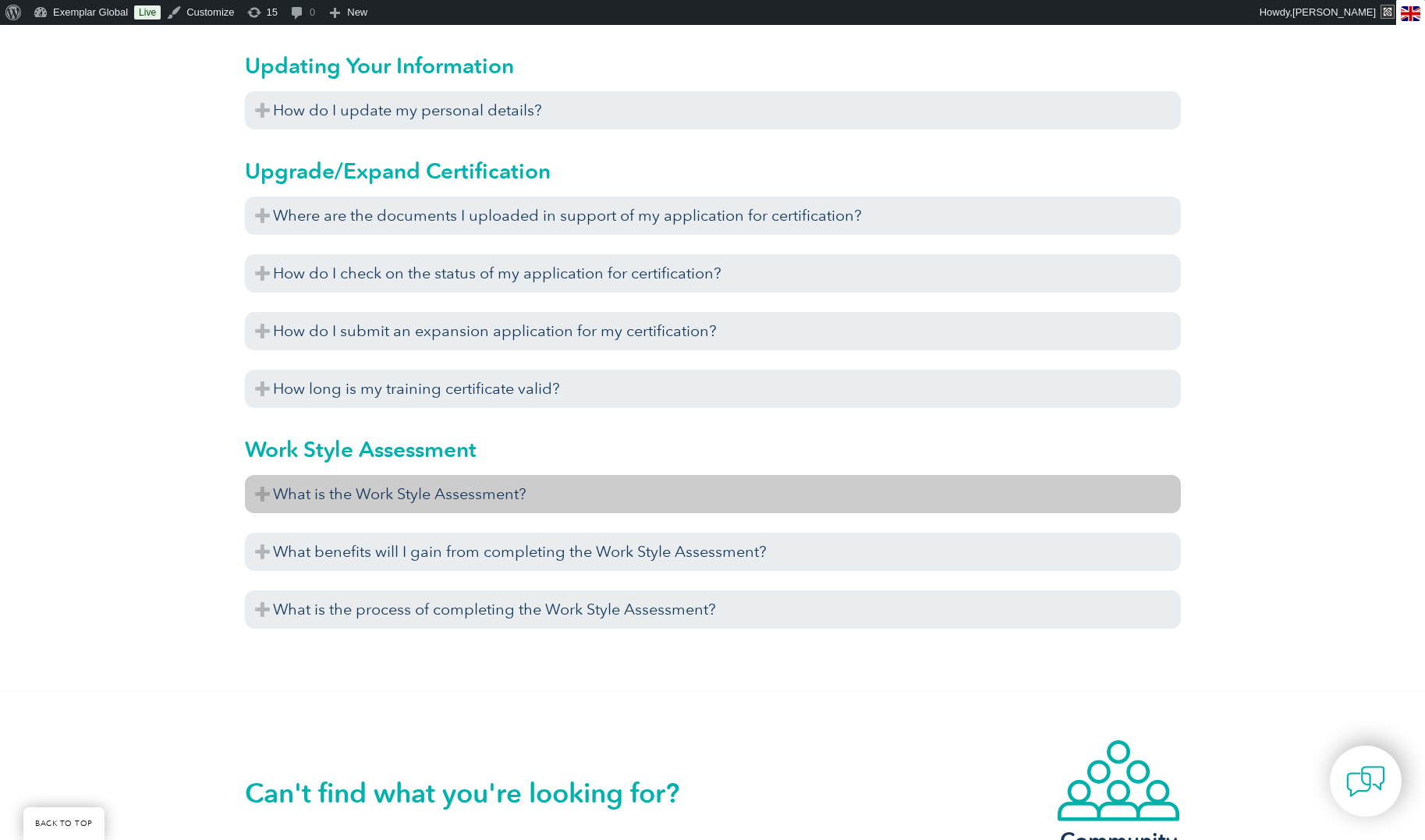
click at [395, 492] on h3 "What is the Work Style Assessment?" at bounding box center [712, 494] width 936 height 38
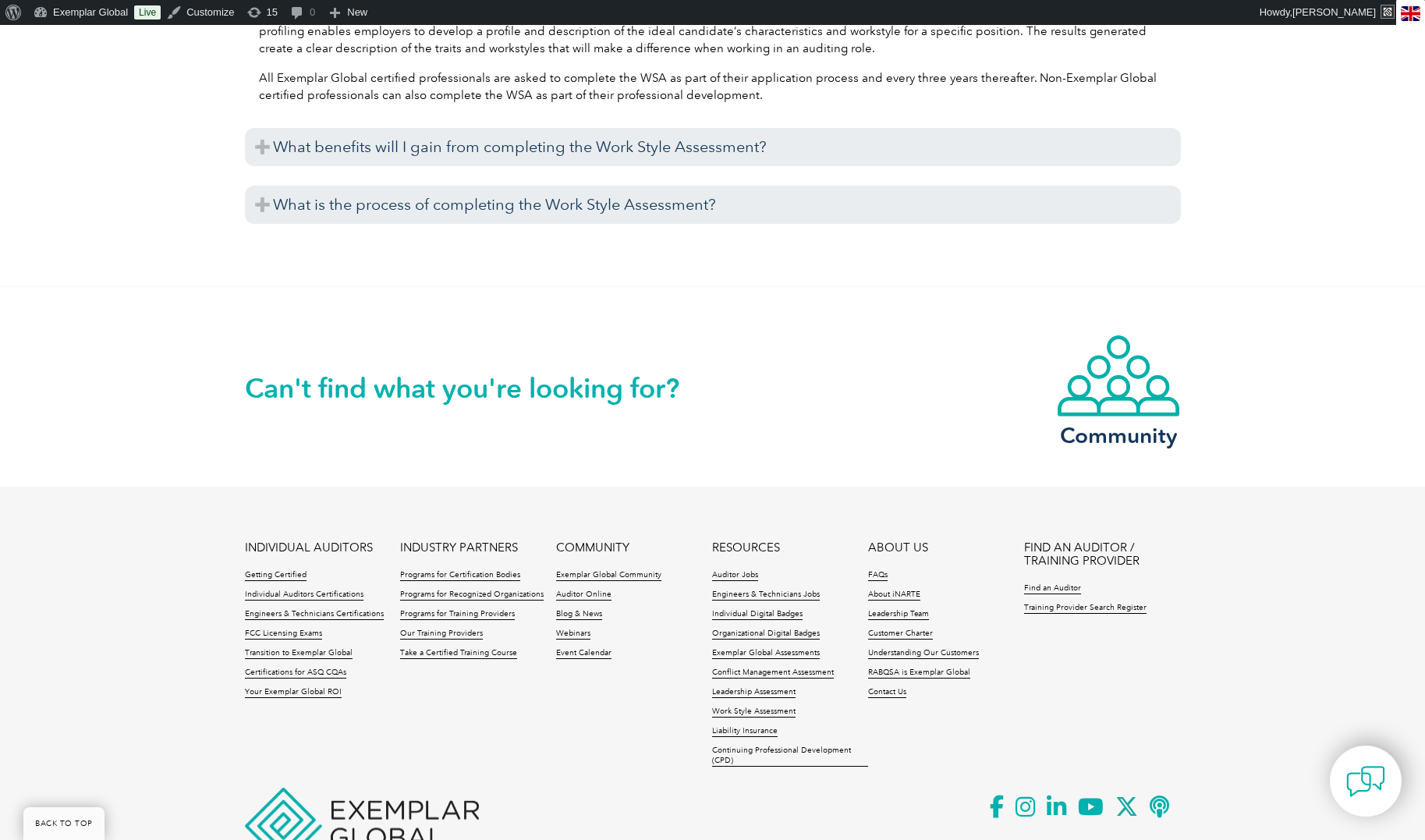
scroll to position [6153, 0]
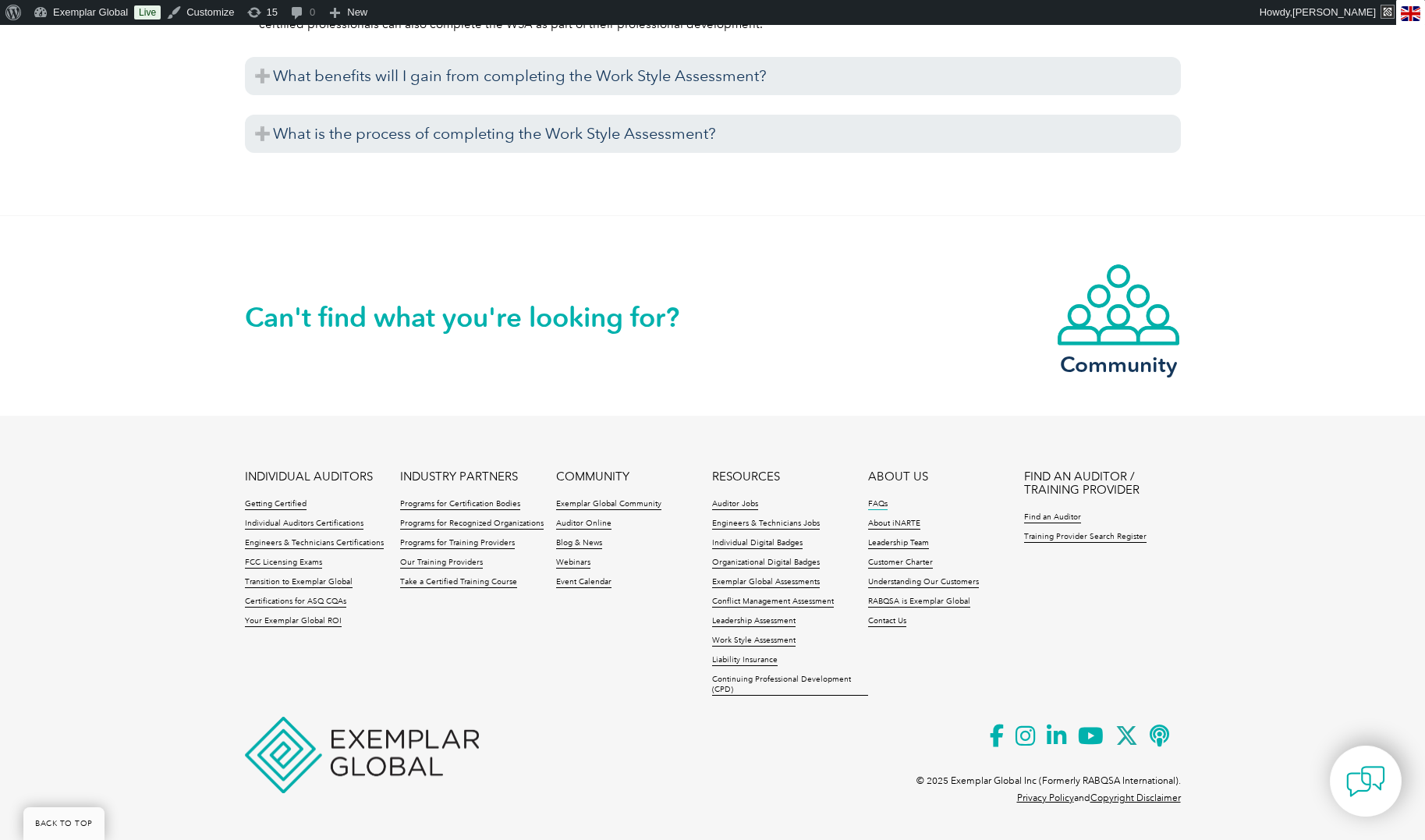
click at [878, 502] on link "FAQs" at bounding box center [878, 504] width 19 height 11
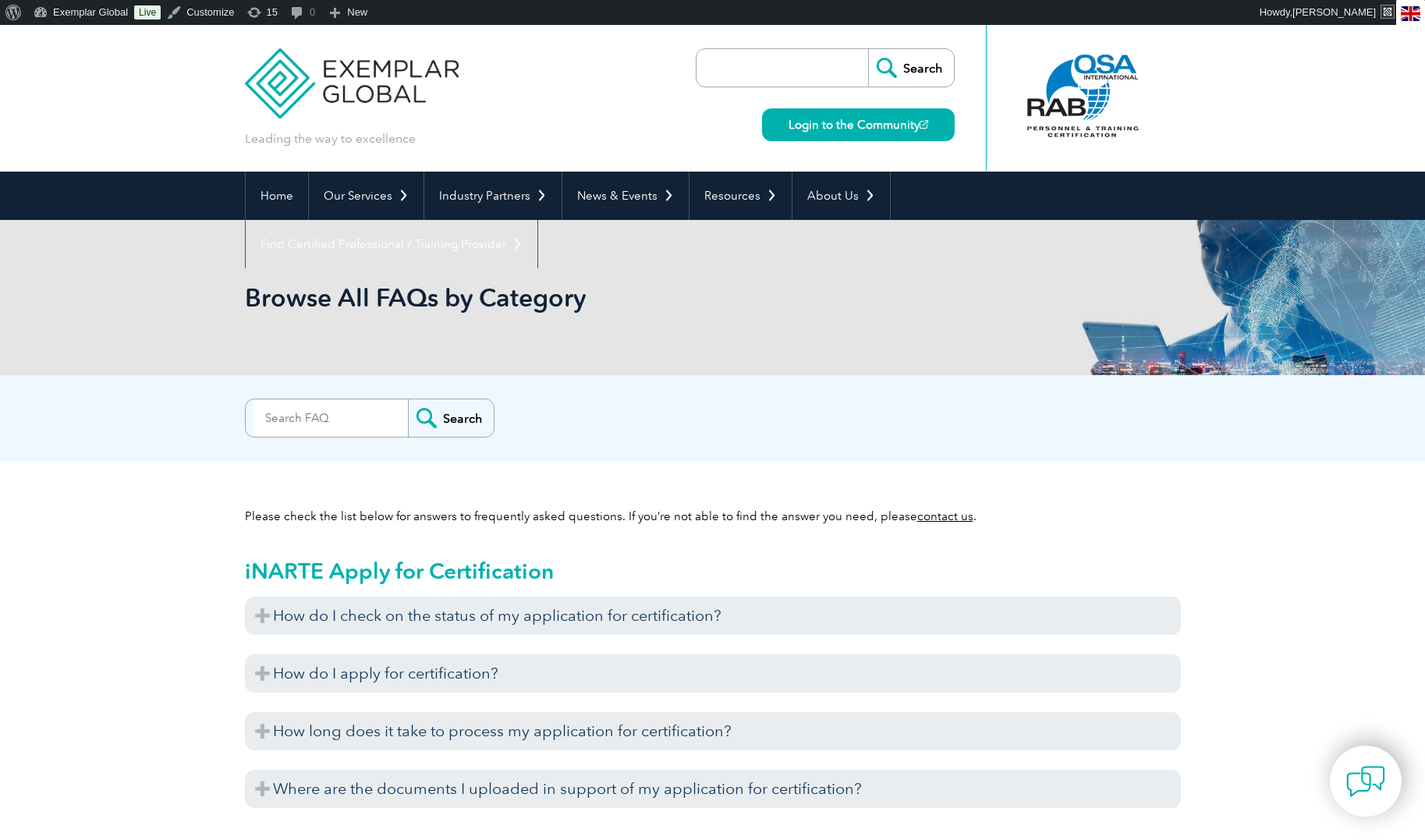
click at [326, 420] on input "search" at bounding box center [331, 418] width 155 height 37
drag, startPoint x: 272, startPoint y: 422, endPoint x: 282, endPoint y: 420, distance: 10.2
click at [282, 420] on input "cretificate" at bounding box center [331, 418] width 155 height 37
type input "certificate"
click at [408, 399] on input "Search" at bounding box center [450, 418] width 86 height 37
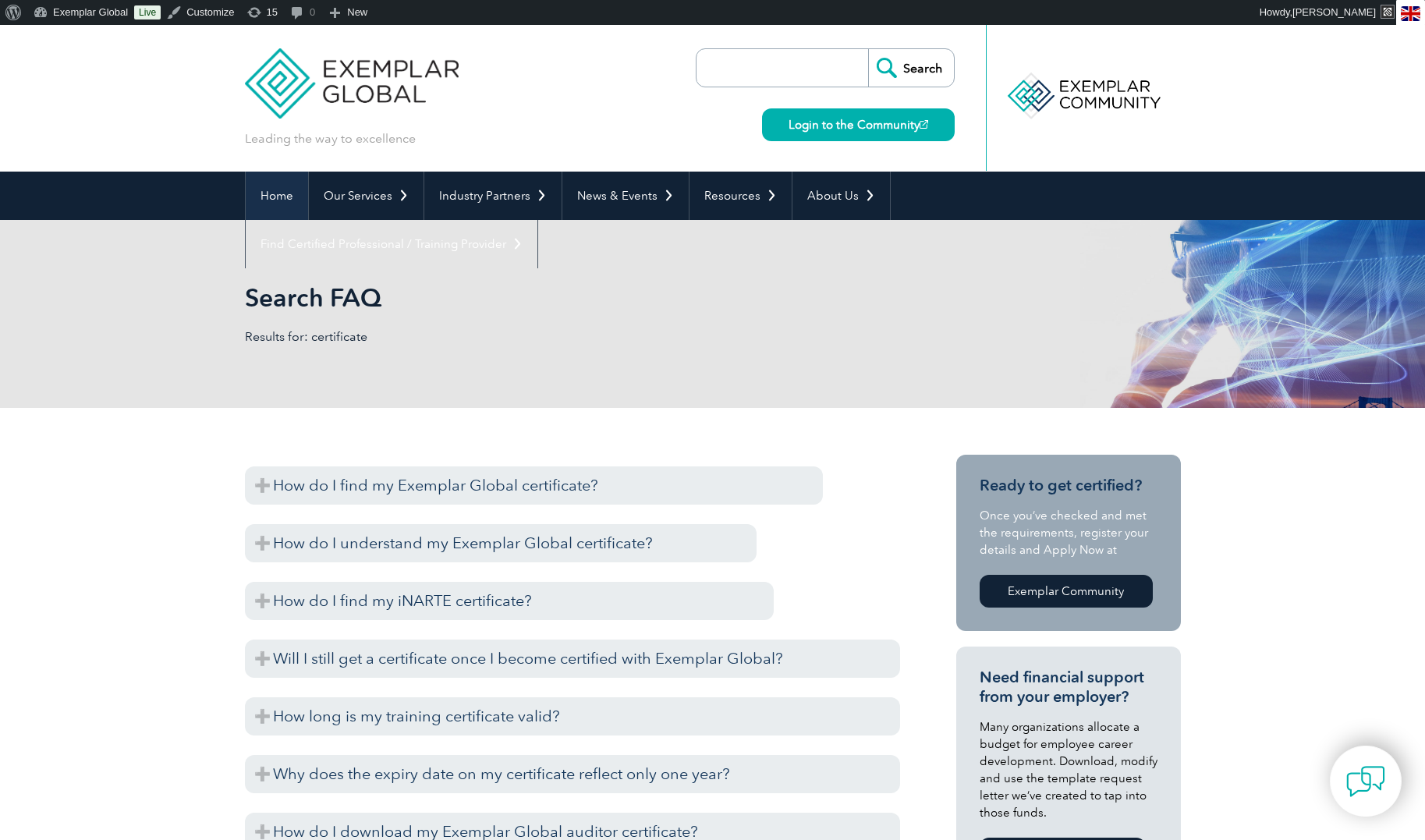
click at [282, 195] on link "Home" at bounding box center [276, 195] width 62 height 48
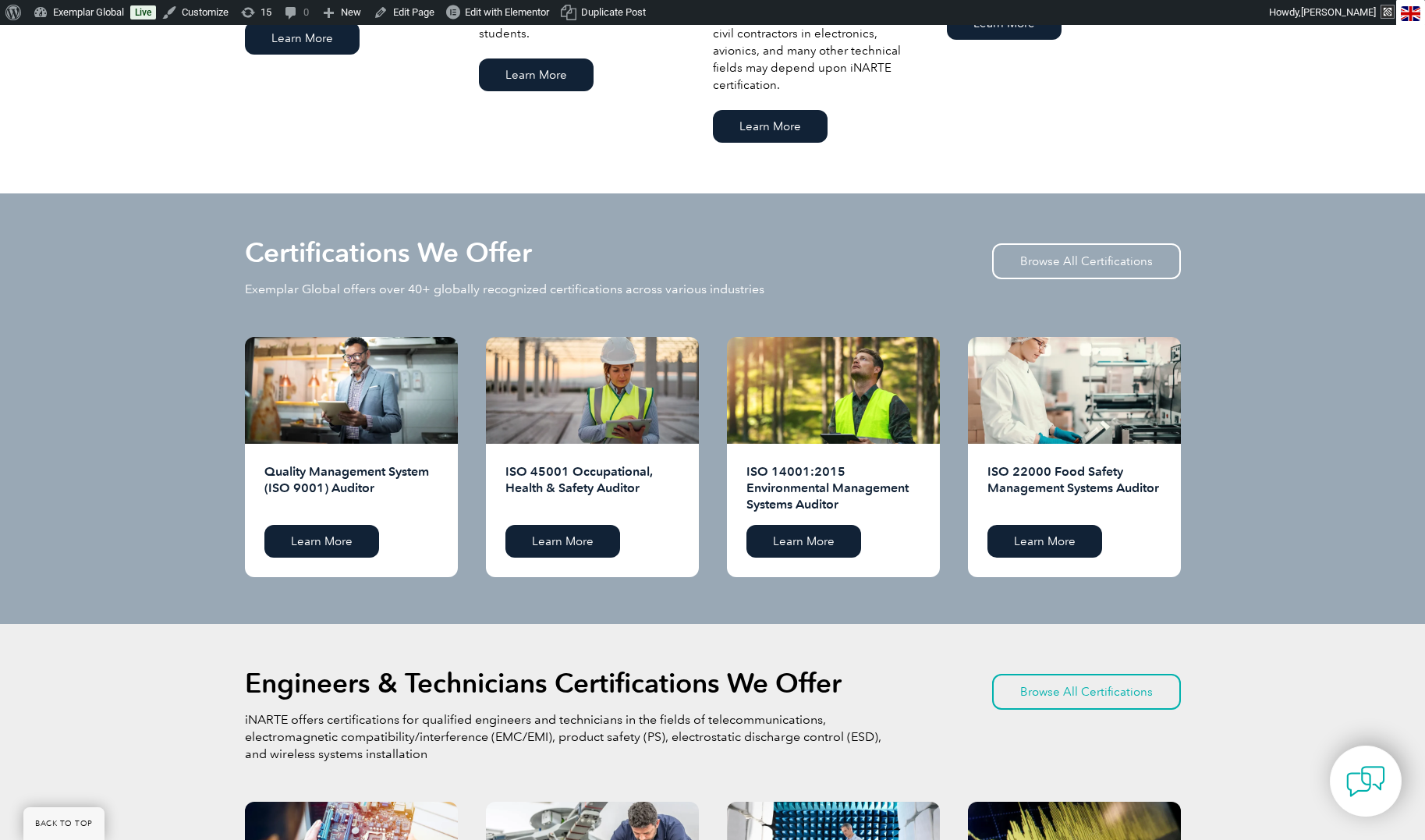
scroll to position [1386, 0]
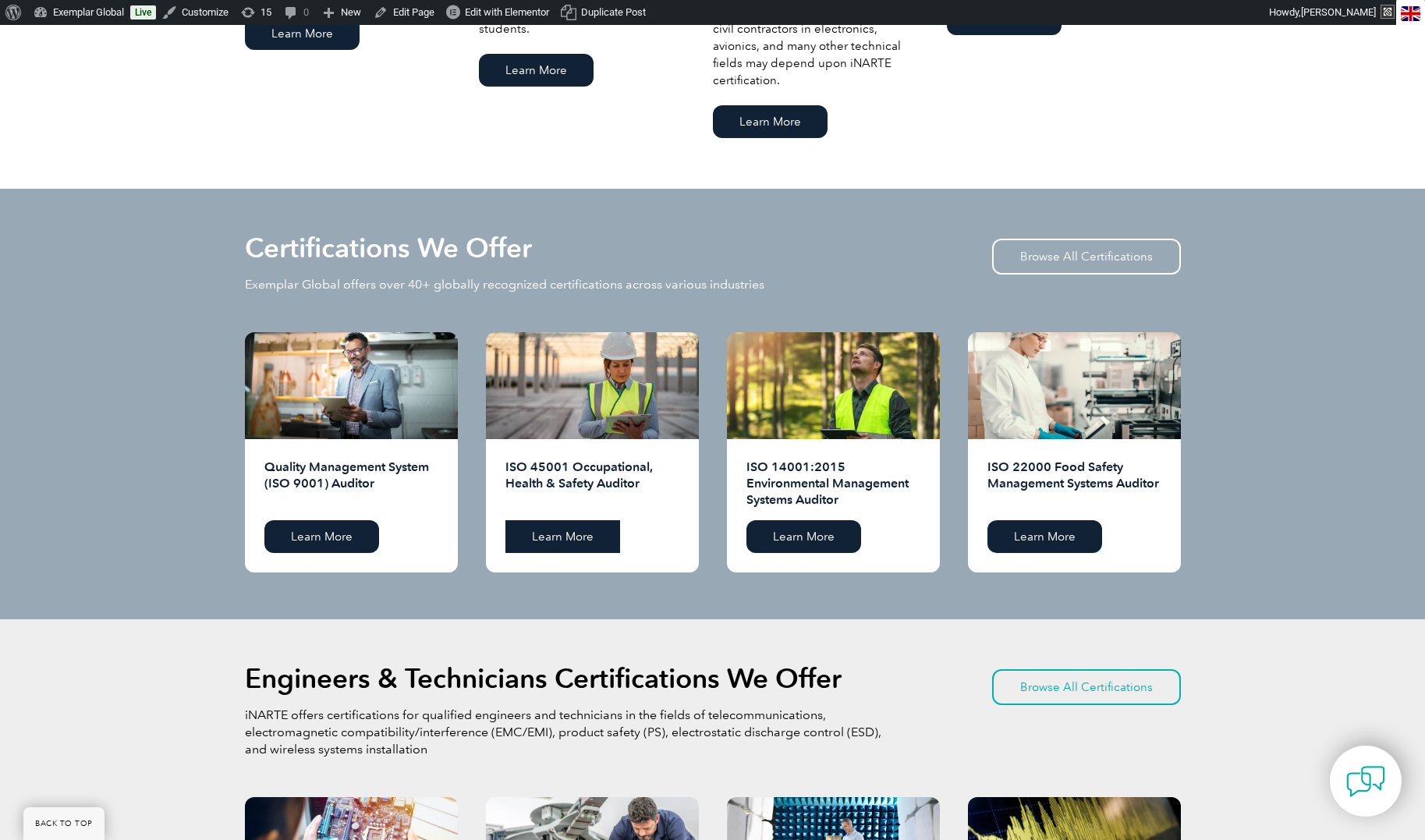
click at [572, 535] on link "Learn More" at bounding box center [563, 536] width 115 height 32
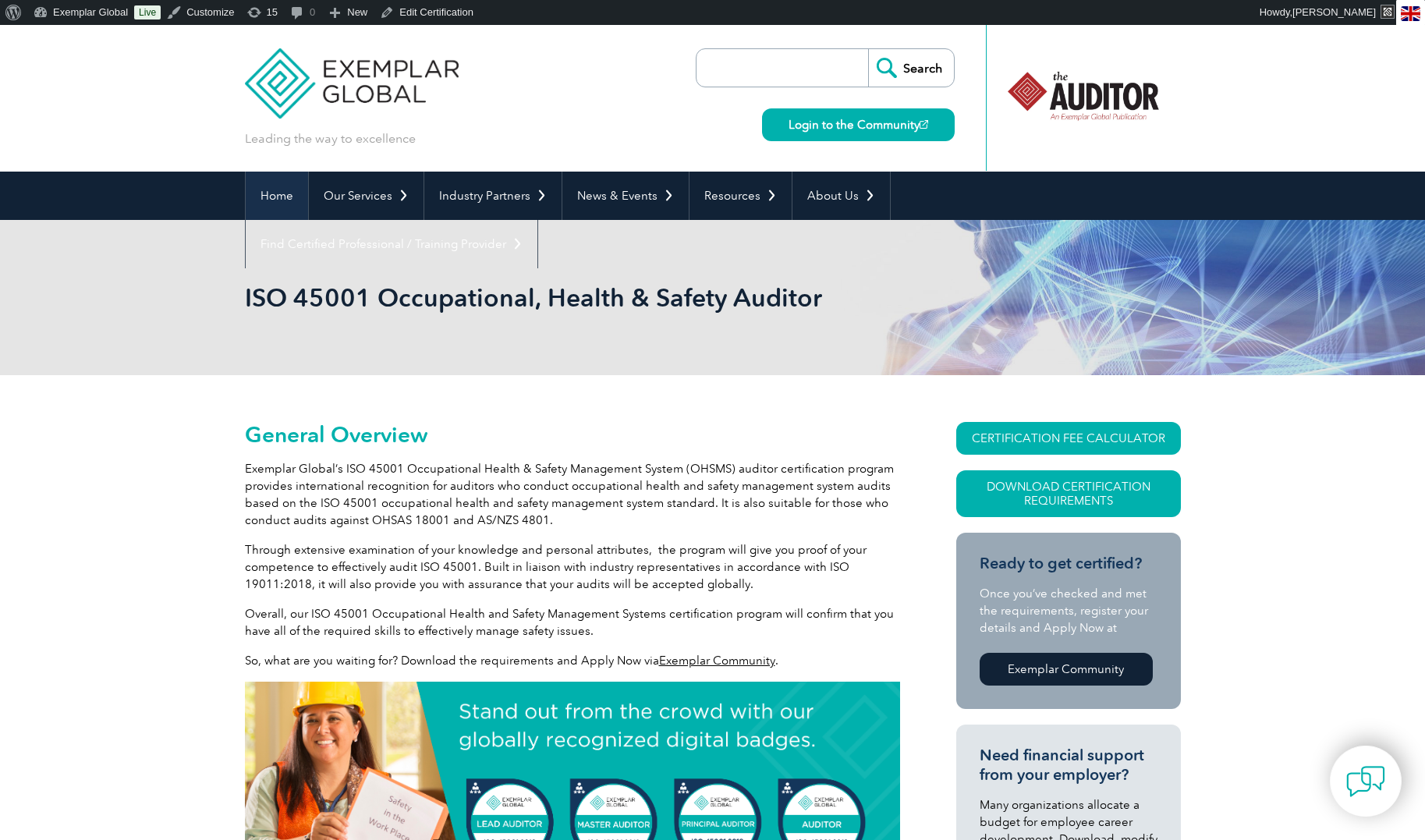
click at [284, 200] on link "Home" at bounding box center [276, 195] width 62 height 48
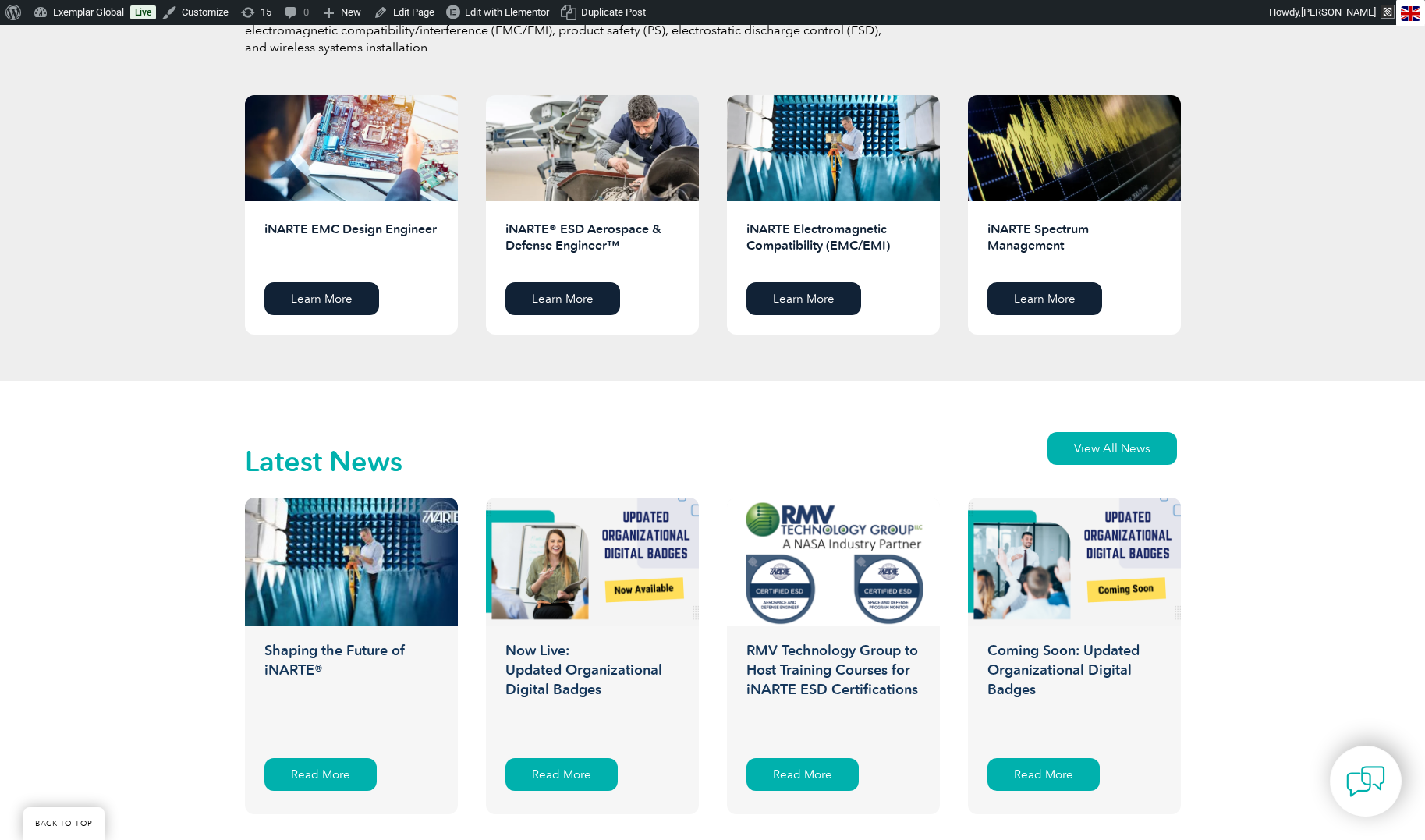
scroll to position [2094, 0]
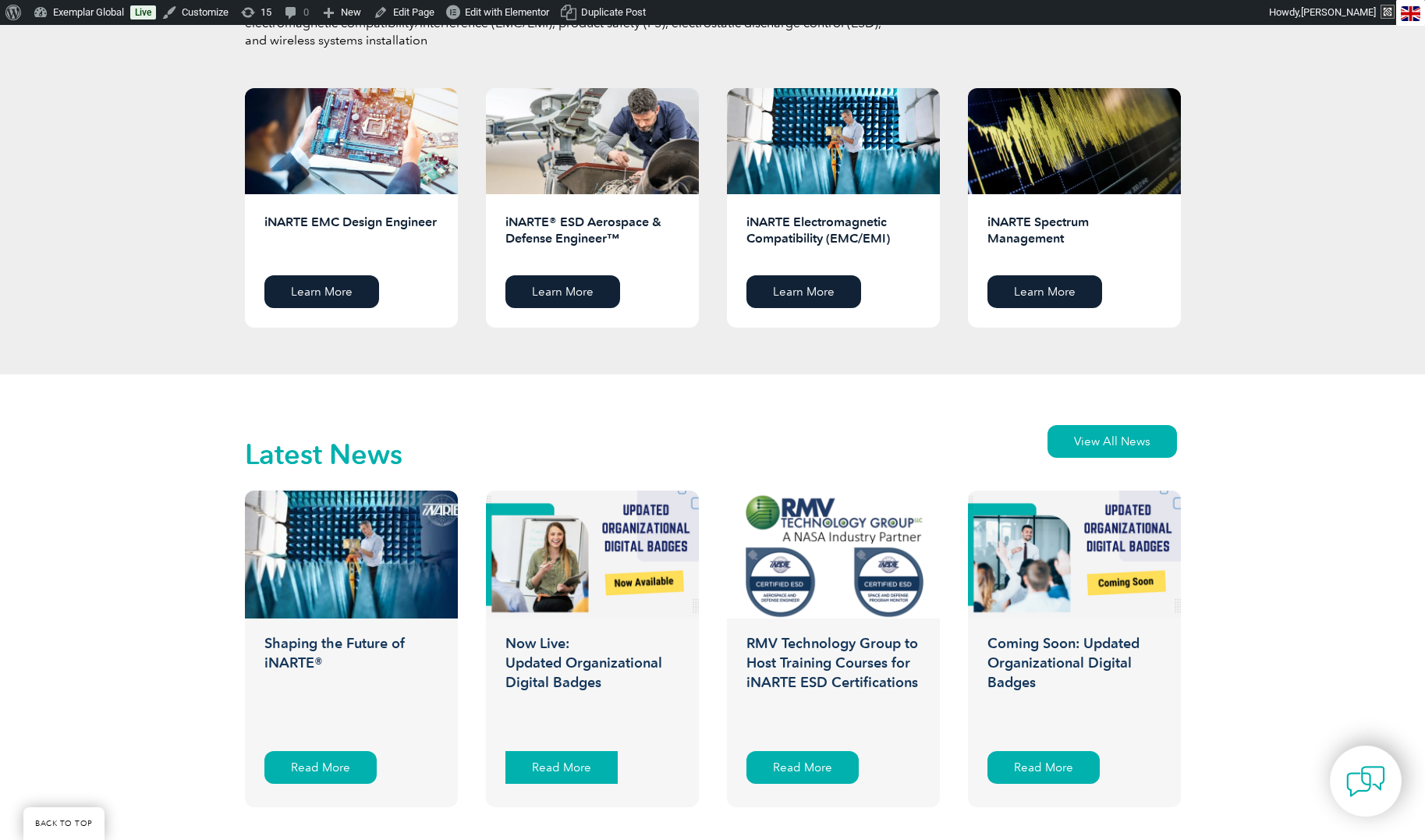
click at [570, 776] on div "Read More" at bounding box center [562, 767] width 112 height 32
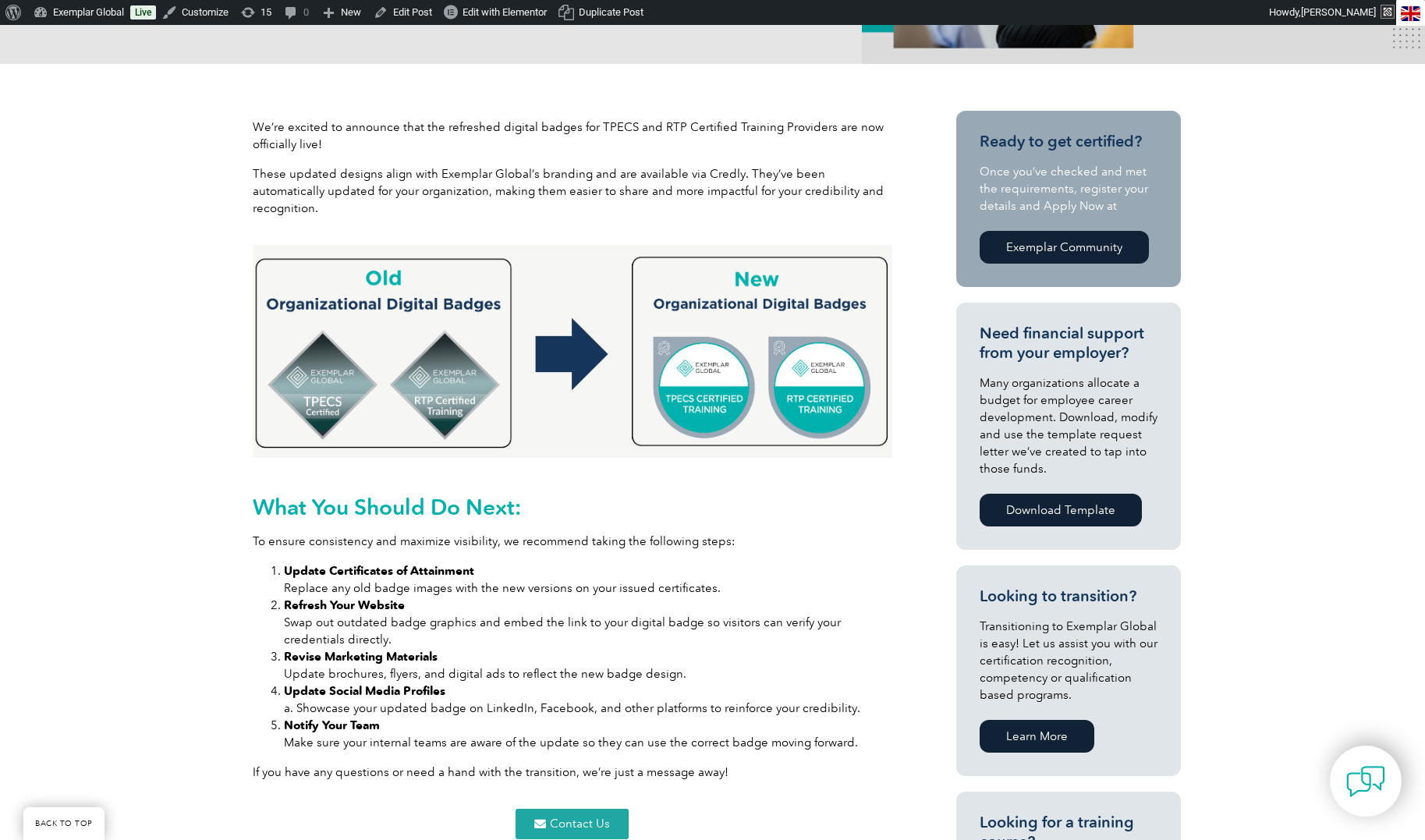
scroll to position [1510, 0]
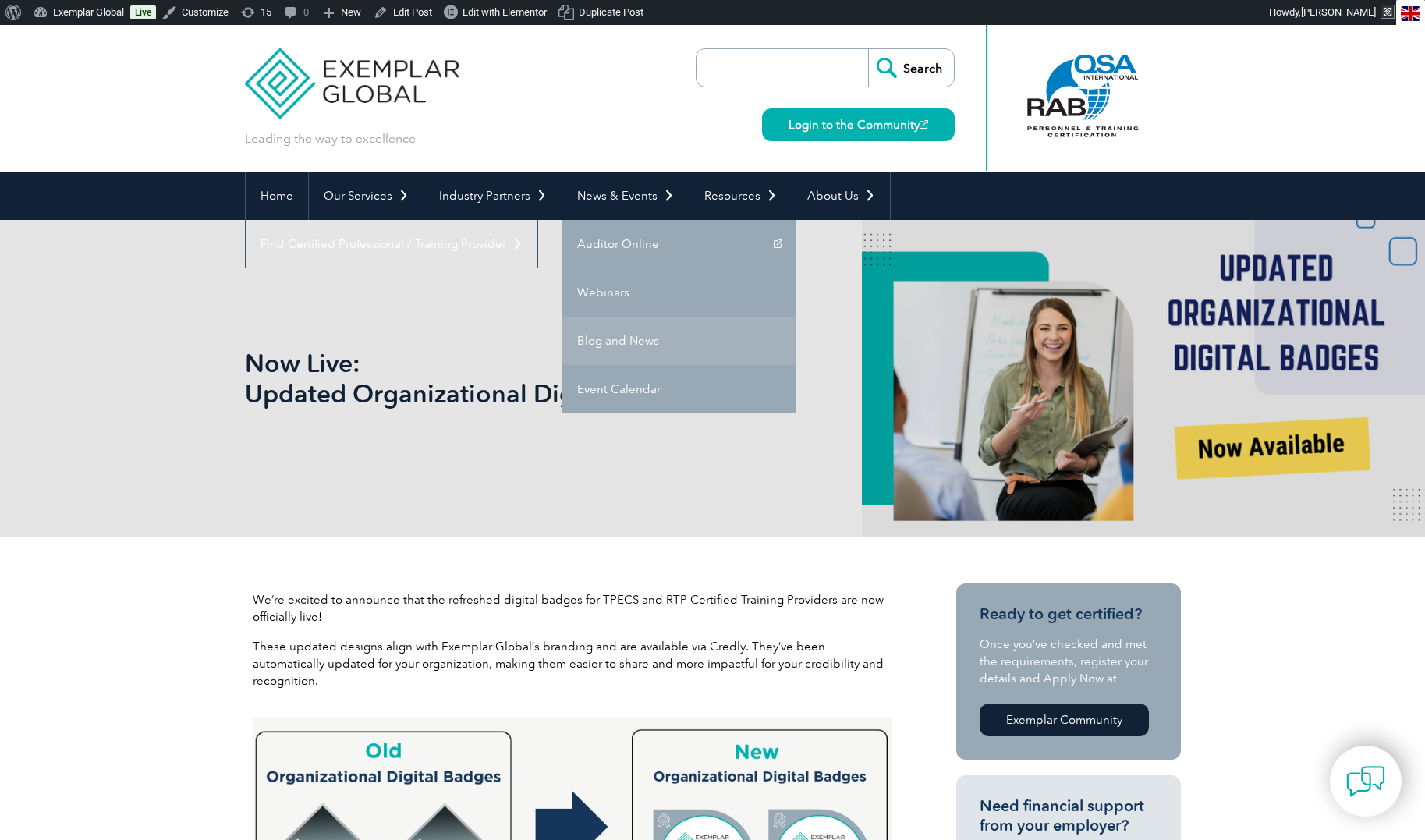
click at [621, 334] on link "Blog and News" at bounding box center [679, 341] width 234 height 48
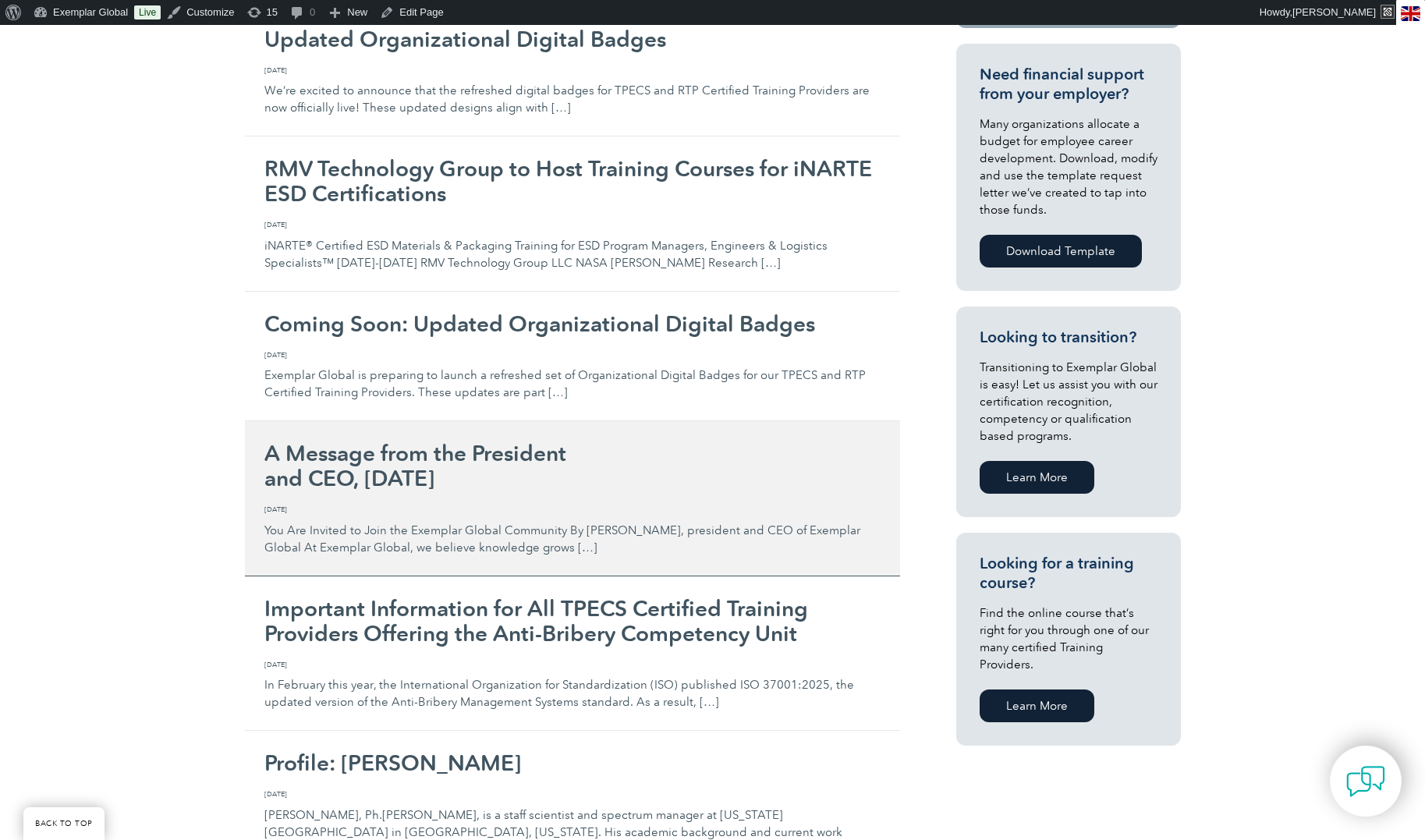
scroll to position [572, 0]
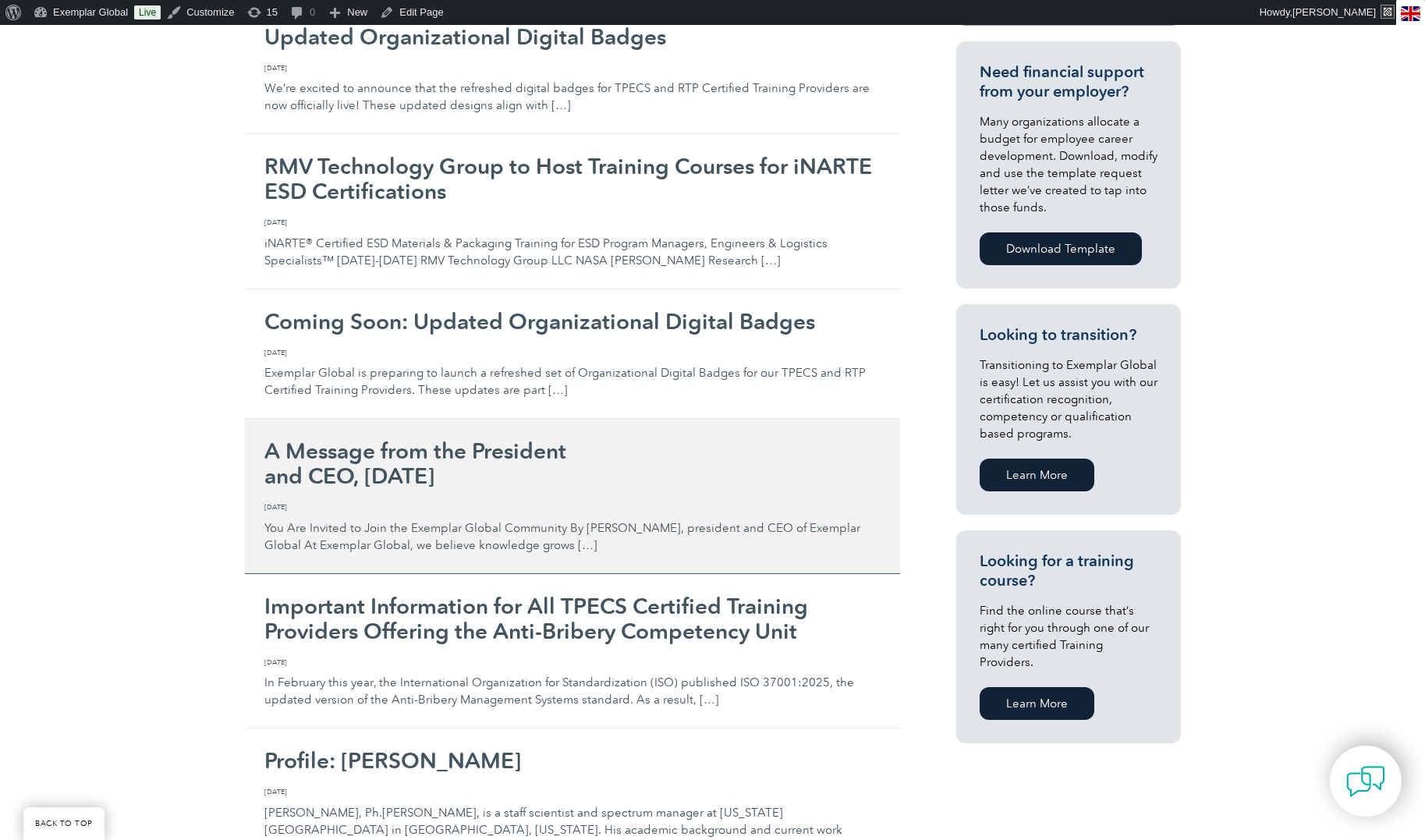
click at [499, 484] on h2 "A Message from the President and CEO, [DATE]" at bounding box center [572, 463] width 616 height 50
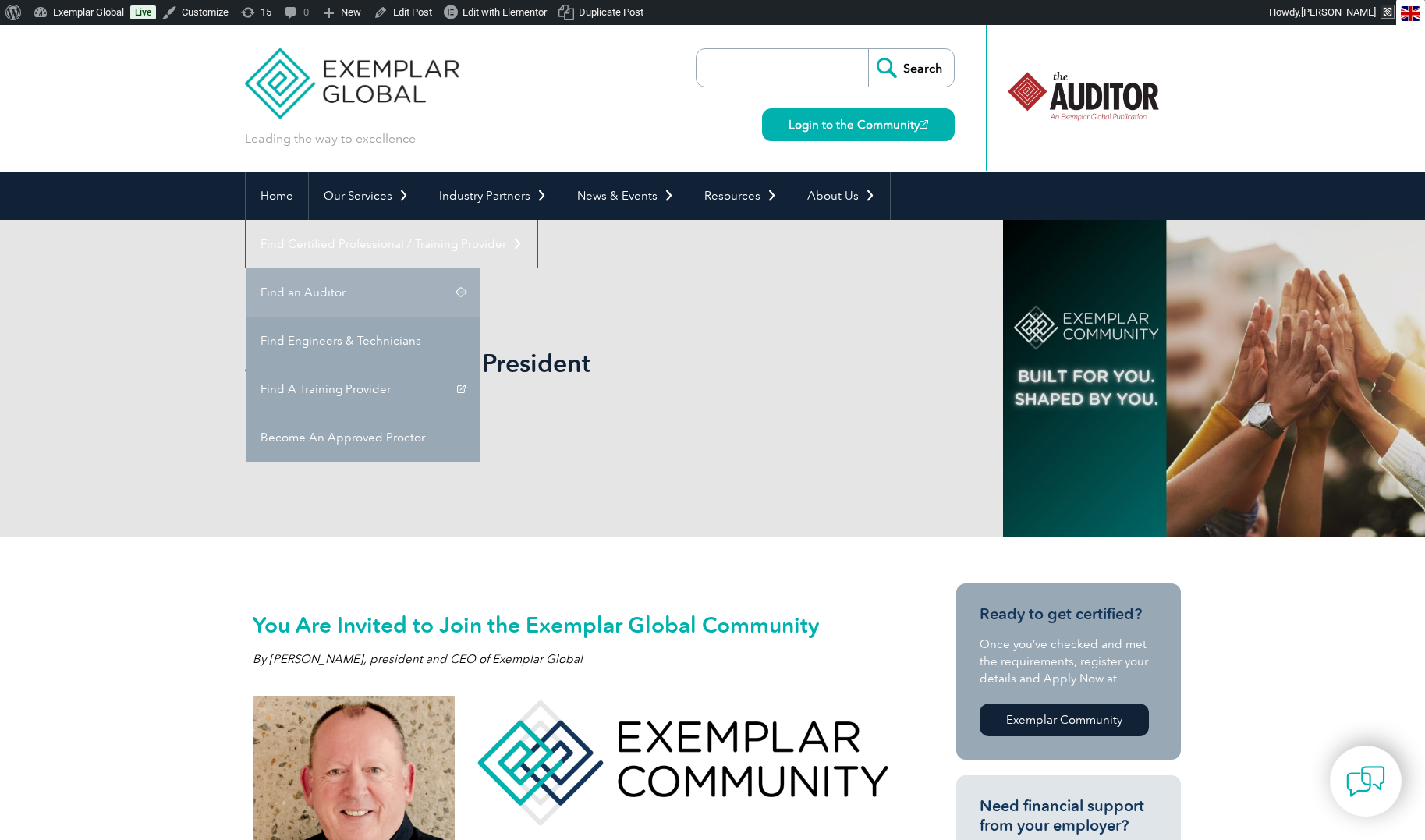
click at [480, 269] on link "Find an Auditor" at bounding box center [362, 293] width 234 height 48
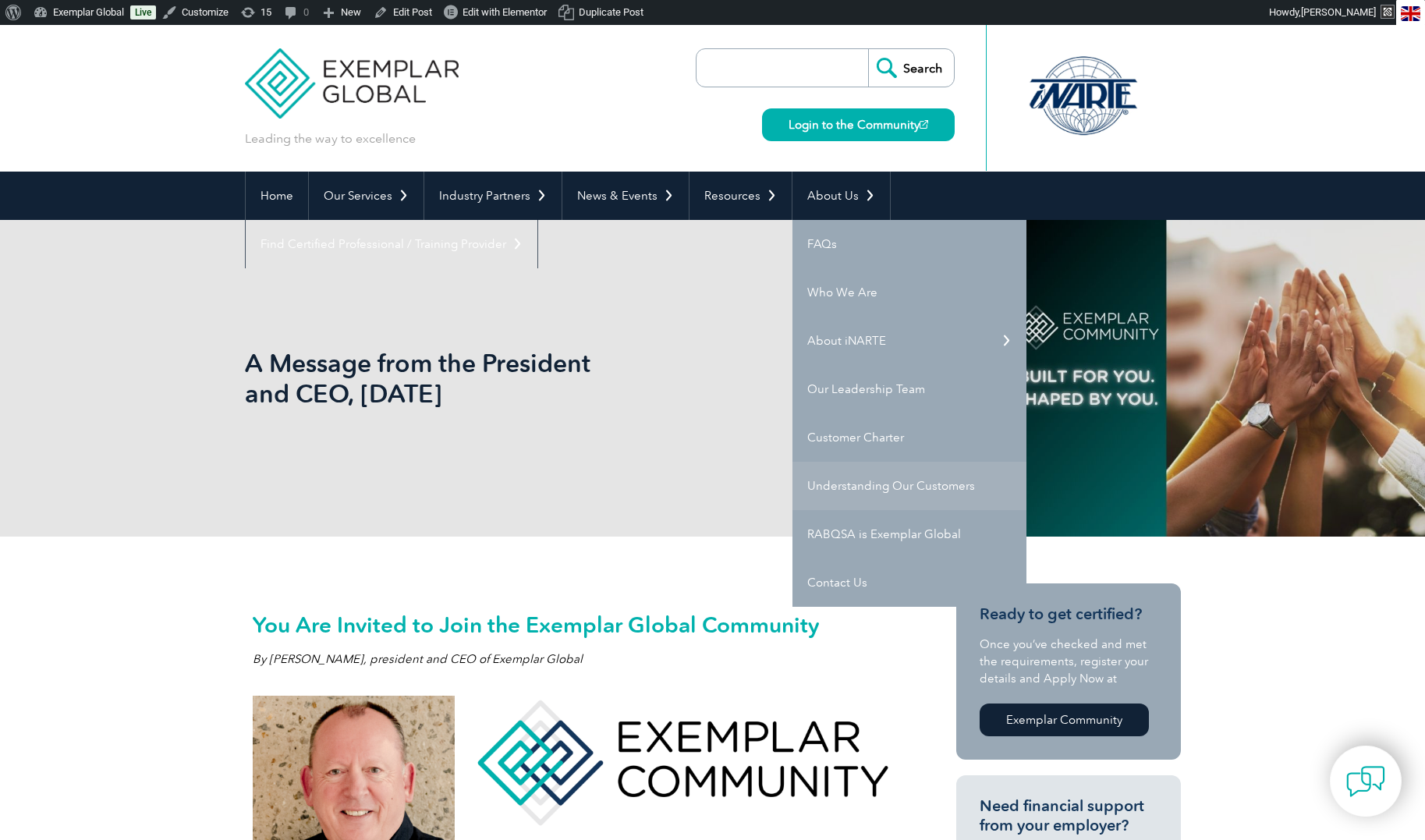
click at [870, 496] on link "Understanding Our Customers" at bounding box center [909, 486] width 234 height 48
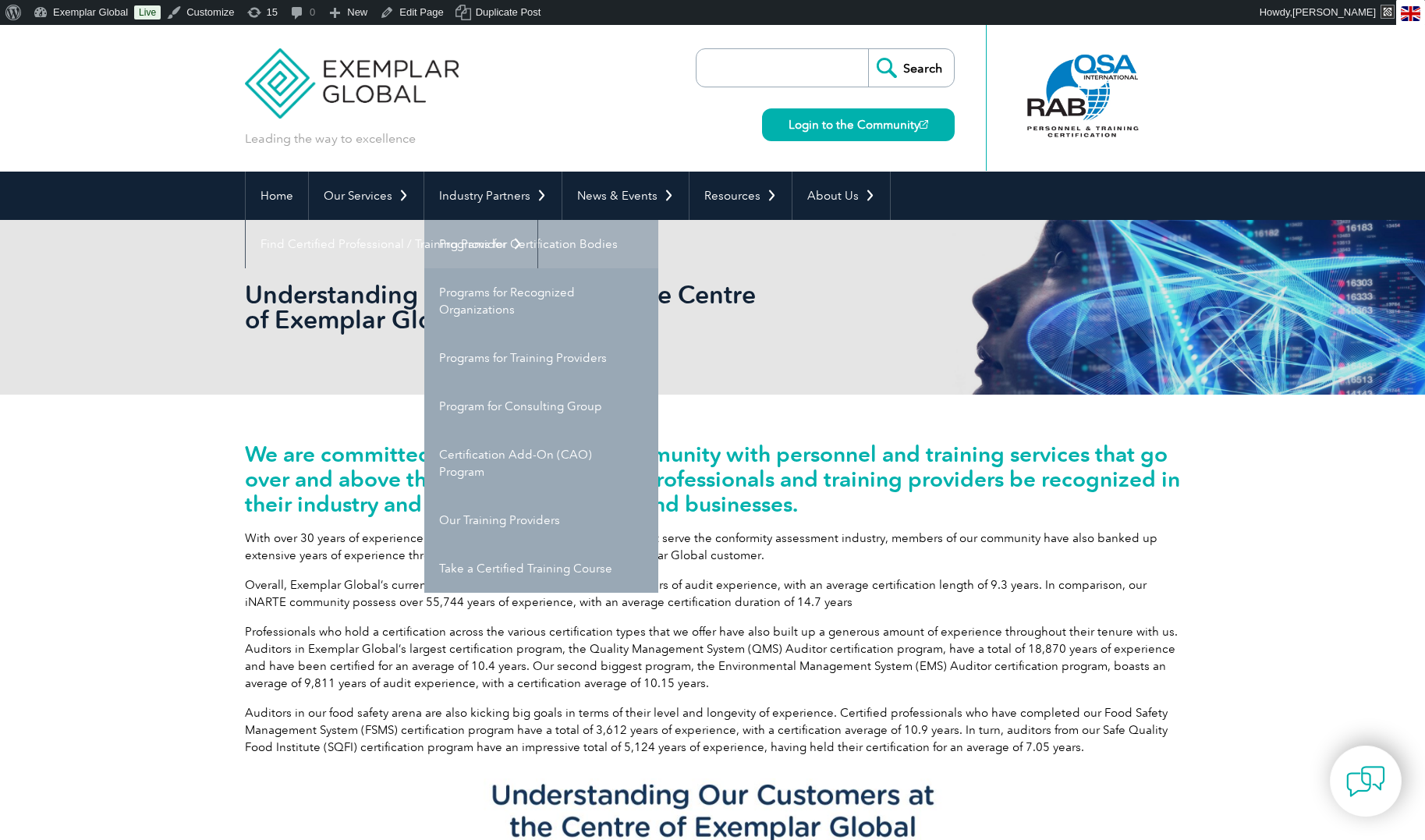
click at [473, 237] on link "Programs for Certification Bodies" at bounding box center [541, 244] width 234 height 48
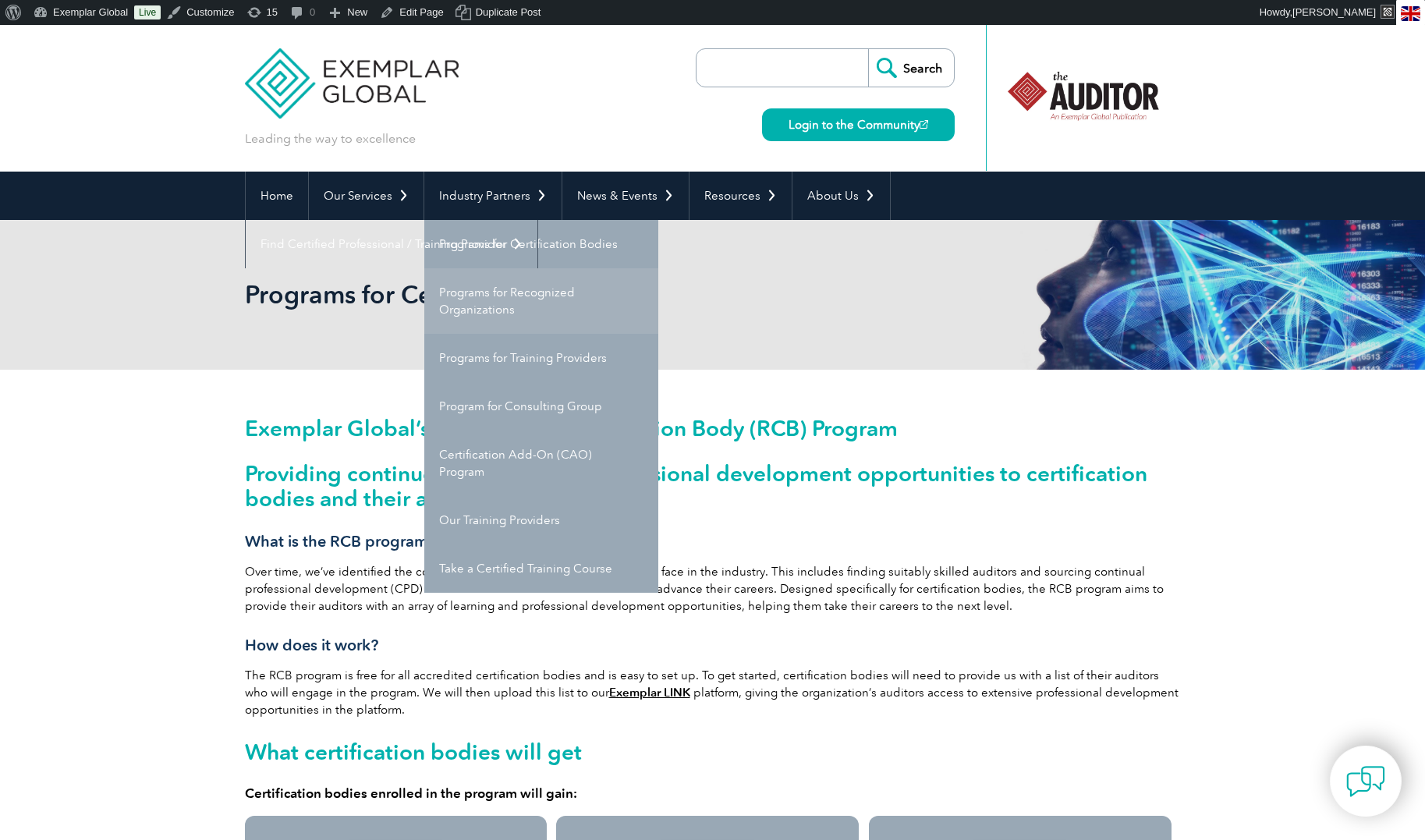
click at [495, 309] on link "Programs for Recognized Organizations" at bounding box center [541, 301] width 234 height 66
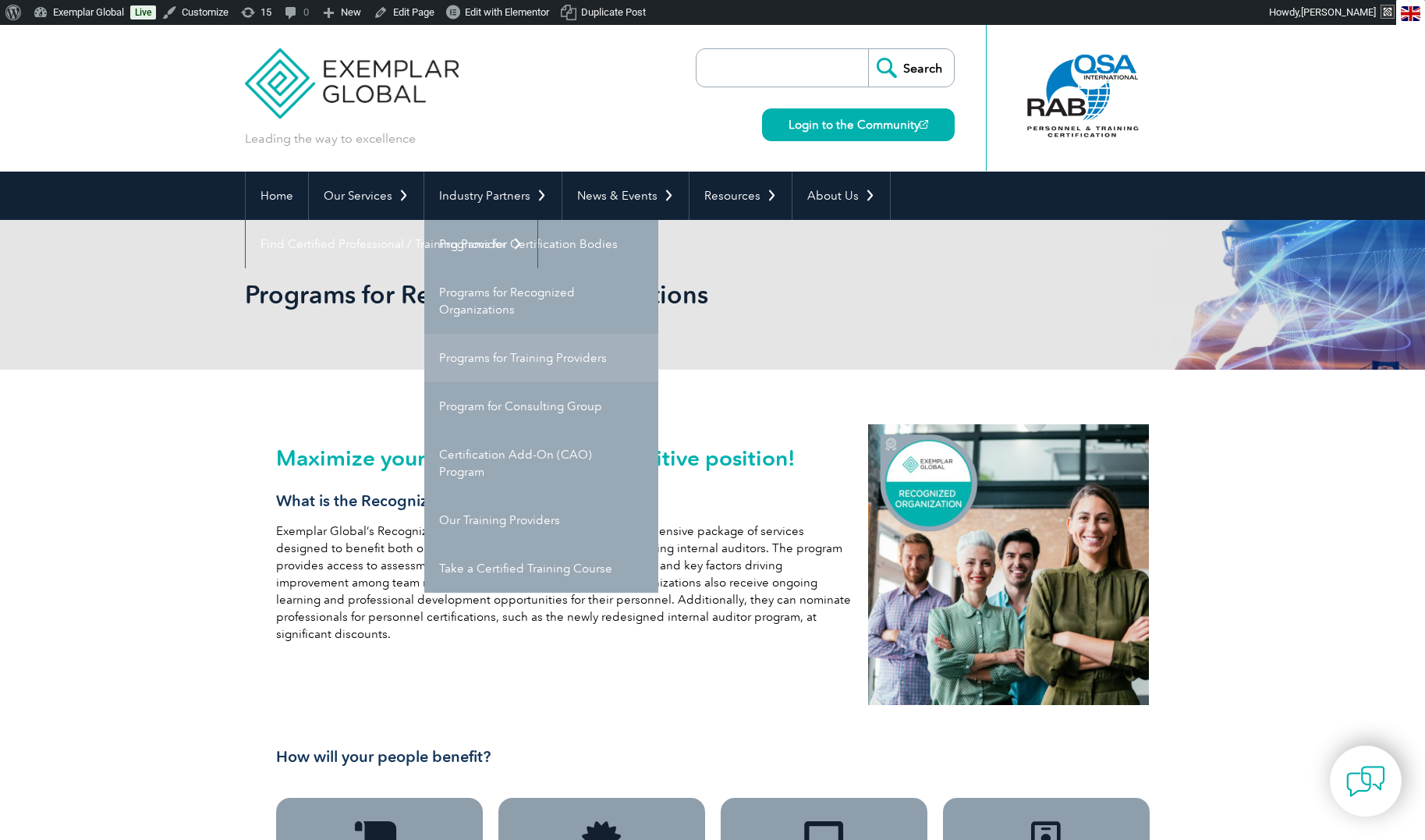
click at [510, 363] on link "Programs for Training Providers" at bounding box center [541, 358] width 234 height 48
